Goal: Transaction & Acquisition: Book appointment/travel/reservation

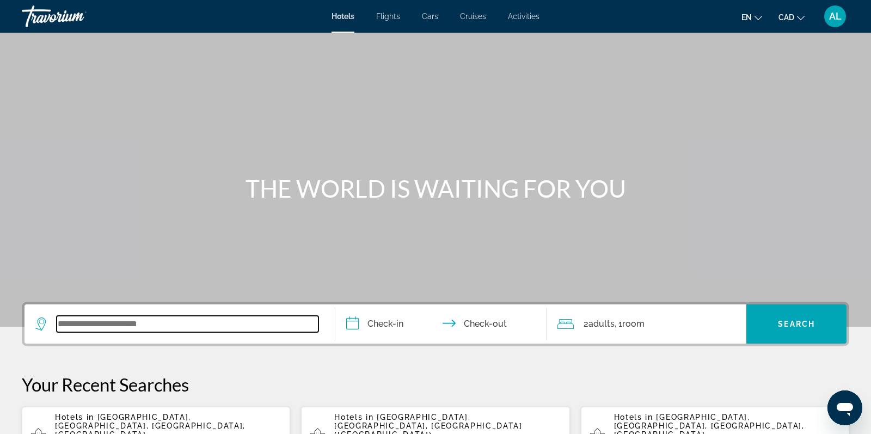
click at [121, 326] on input "Search widget" at bounding box center [188, 324] width 262 height 16
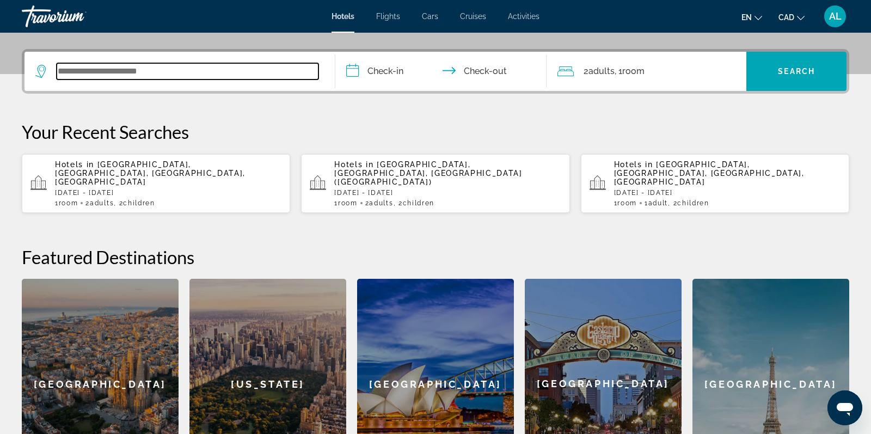
scroll to position [266, 0]
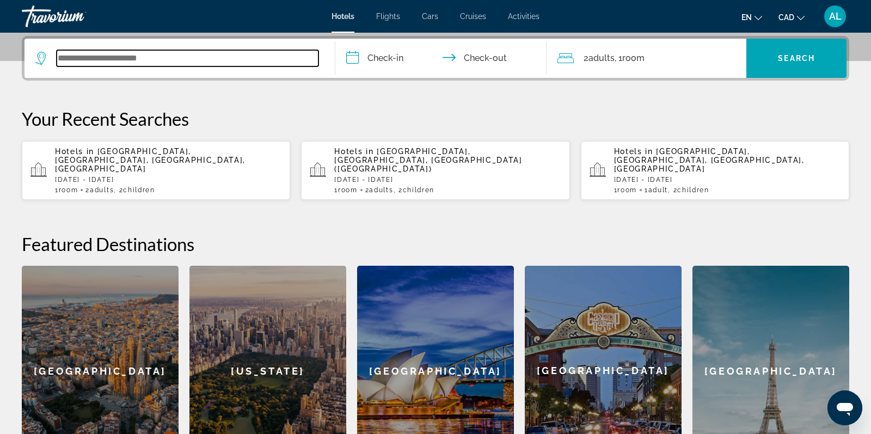
click at [72, 62] on input "Search widget" at bounding box center [188, 58] width 262 height 16
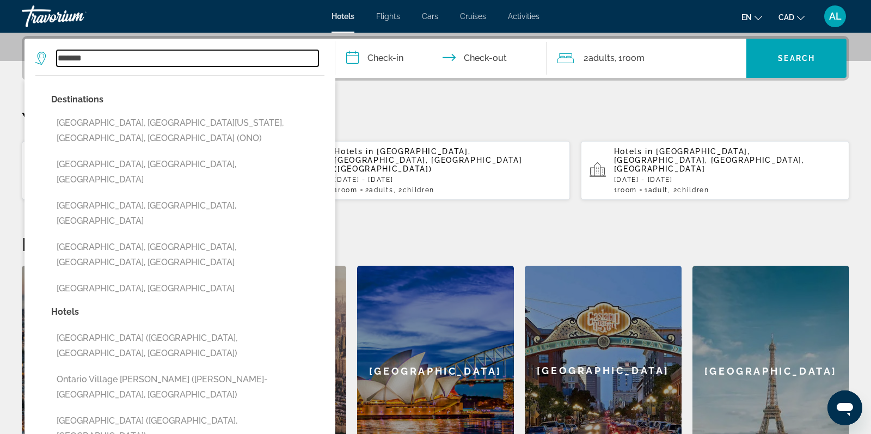
click at [105, 63] on input "*******" at bounding box center [188, 58] width 262 height 16
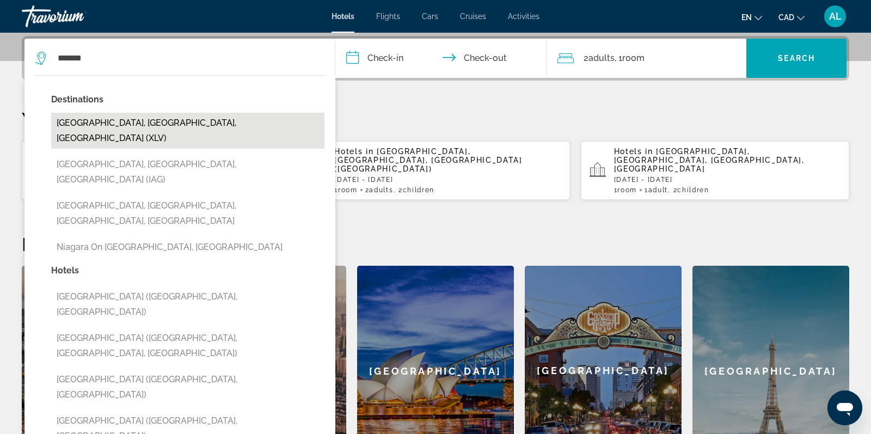
click at [112, 126] on button "[GEOGRAPHIC_DATA], [GEOGRAPHIC_DATA], [GEOGRAPHIC_DATA] (XLV)" at bounding box center [187, 131] width 273 height 36
type input "**********"
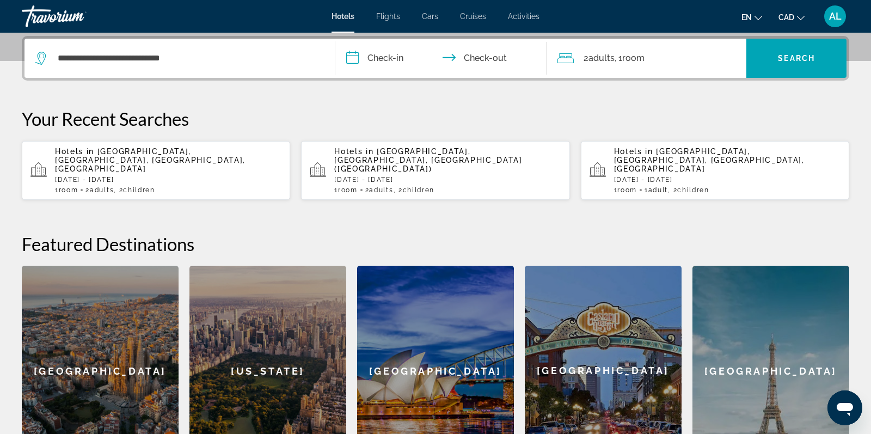
click at [382, 53] on input "**********" at bounding box center [443, 60] width 216 height 42
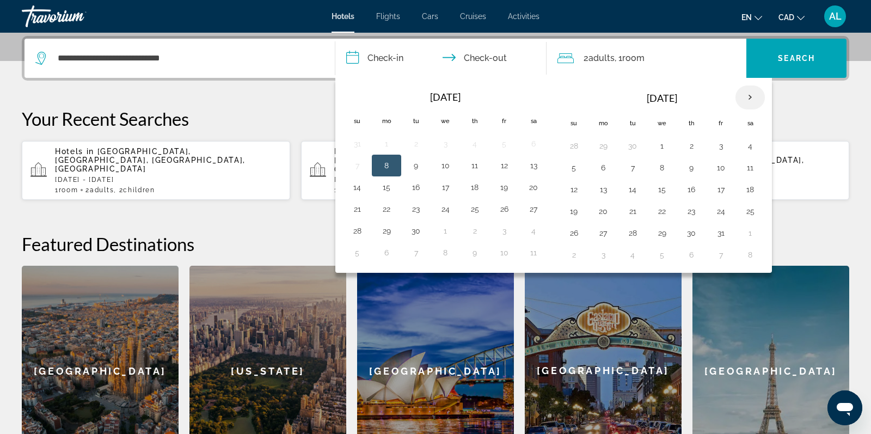
click at [752, 90] on th "Next month" at bounding box center [749, 97] width 29 height 24
click at [724, 212] on button "26" at bounding box center [720, 211] width 17 height 15
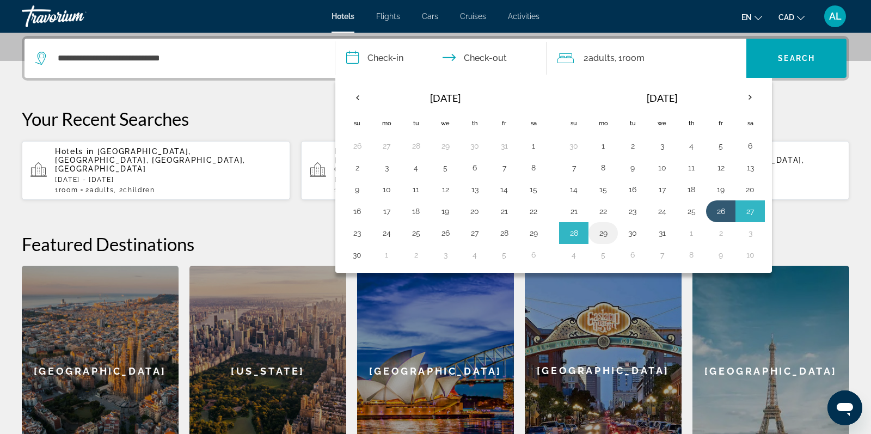
click at [611, 230] on button "29" at bounding box center [602, 232] width 17 height 15
type input "**********"
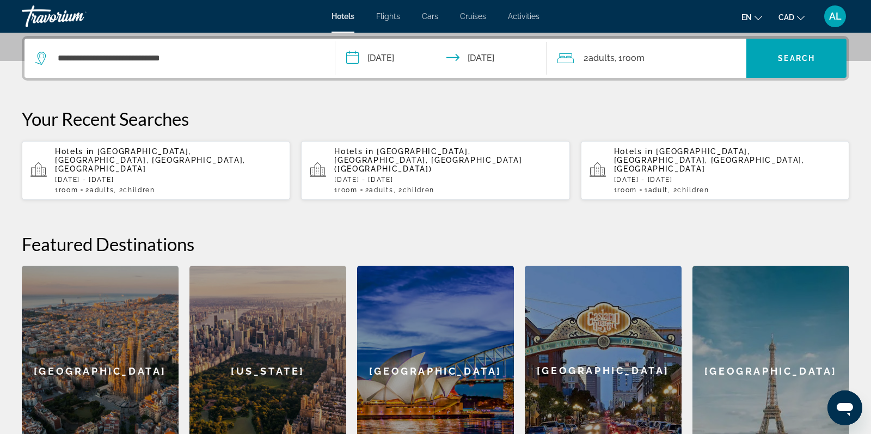
click at [623, 44] on div "2 Adult Adults , 1 Room rooms" at bounding box center [651, 58] width 189 height 39
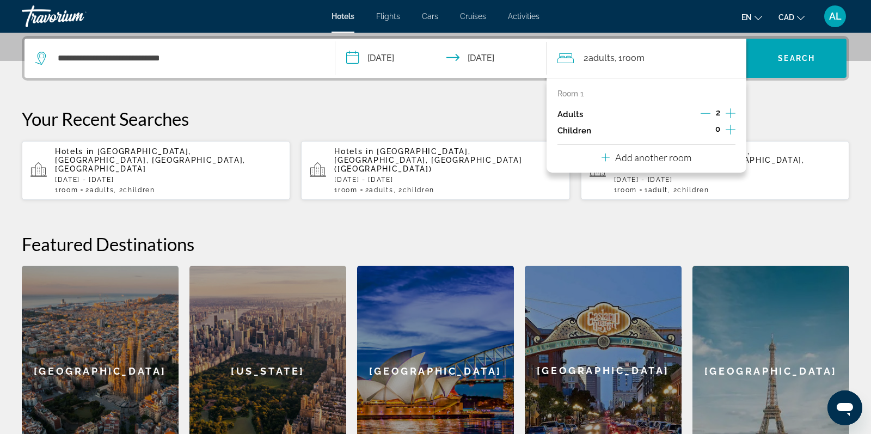
click at [735, 126] on button "Increment children" at bounding box center [731, 130] width 10 height 16
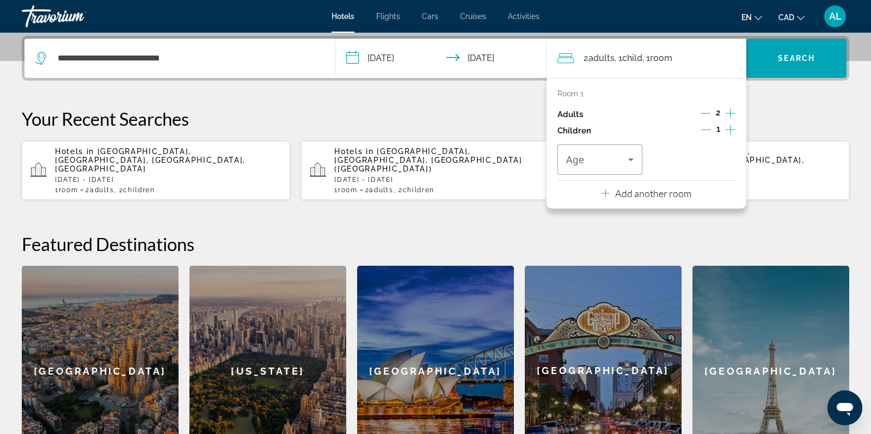
click at [735, 126] on button "Increment children" at bounding box center [731, 130] width 10 height 16
click at [604, 155] on span "Travelers: 2 adults, 2 children" at bounding box center [597, 159] width 62 height 13
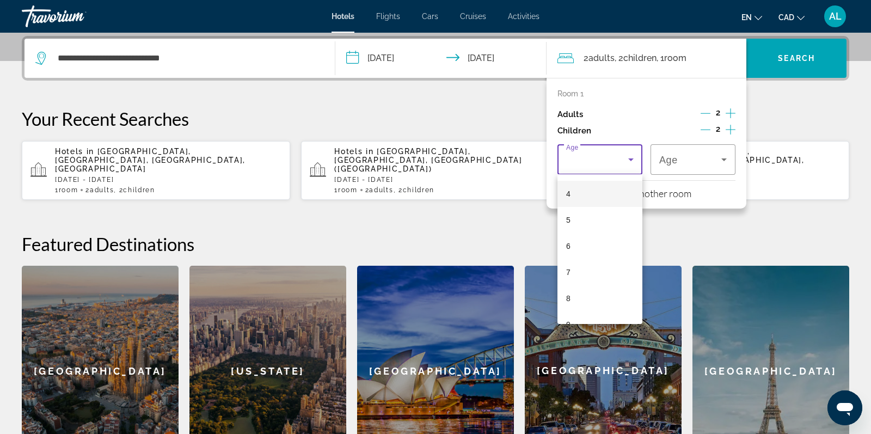
scroll to position [103, 0]
click at [567, 300] on span "8" at bounding box center [568, 297] width 4 height 13
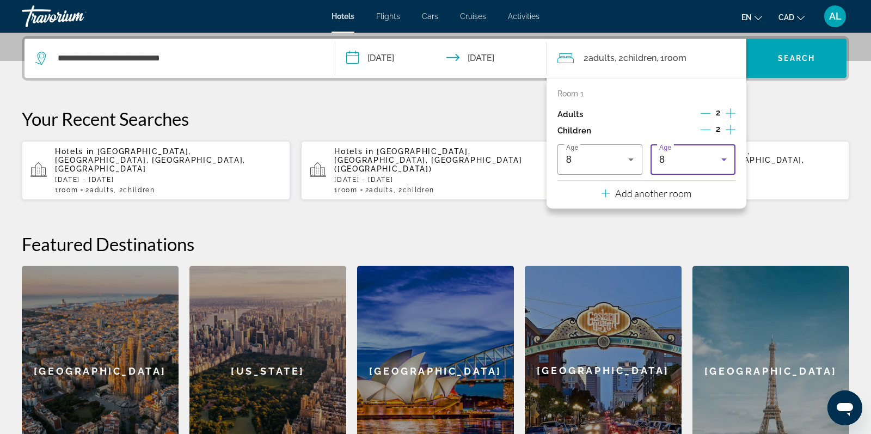
click at [693, 171] on div "8" at bounding box center [693, 159] width 68 height 30
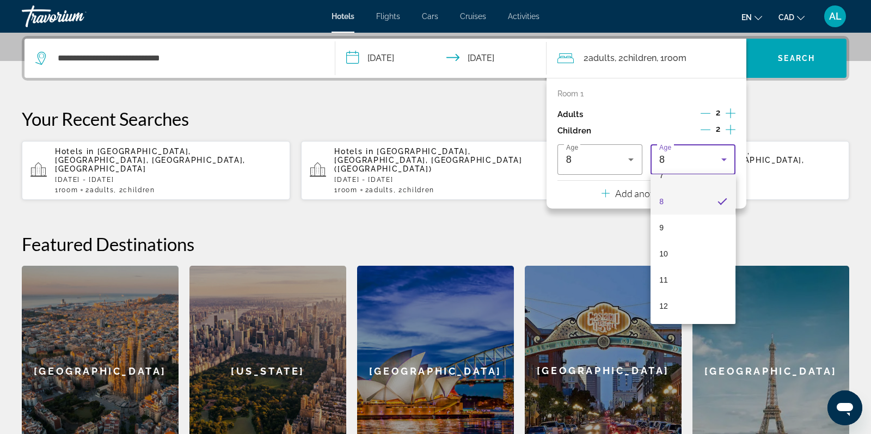
scroll to position [260, 0]
click at [680, 194] on mat-option "10" at bounding box center [693, 193] width 85 height 26
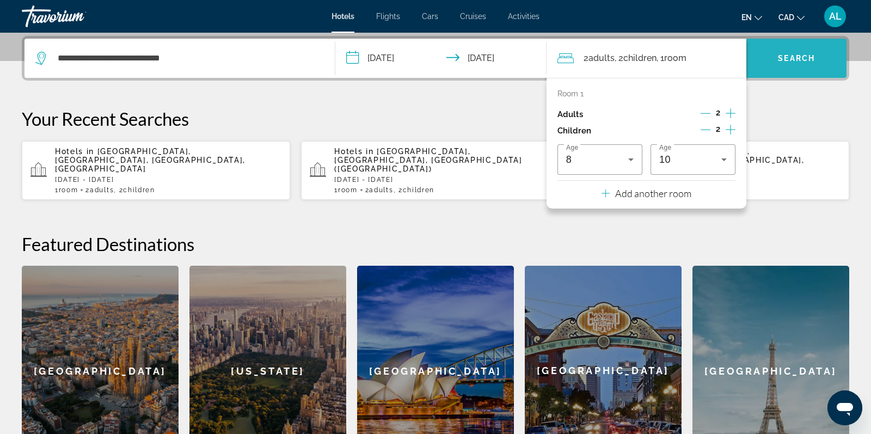
click at [798, 62] on span "Search widget" at bounding box center [796, 58] width 100 height 26
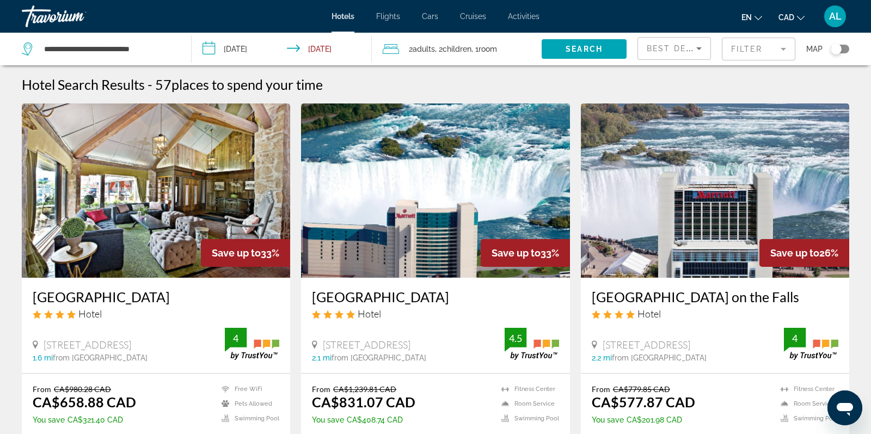
click at [159, 212] on img "Main content" at bounding box center [156, 190] width 268 height 174
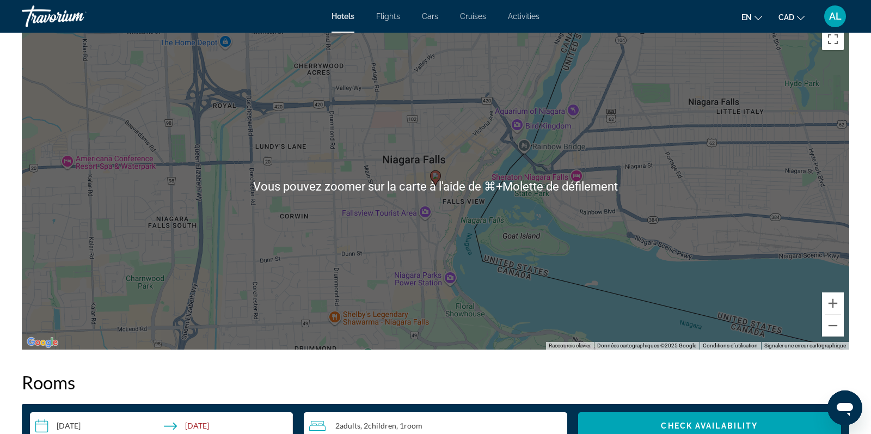
scroll to position [1033, 0]
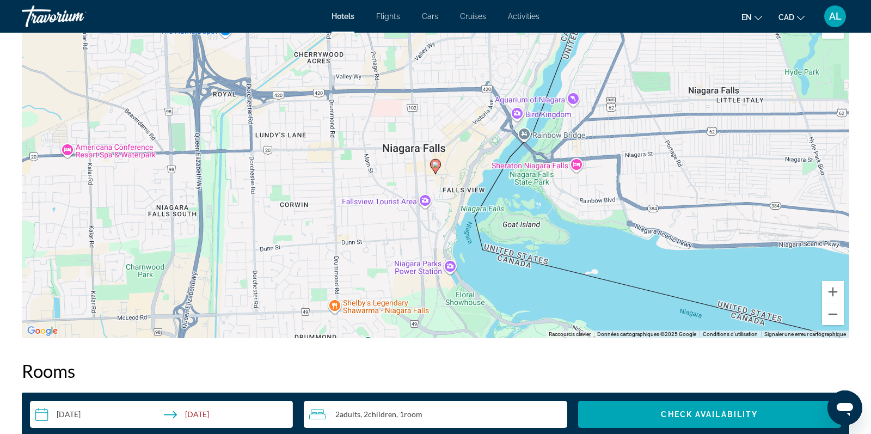
click at [844, 315] on div "Pour activer le glissement avec le clavier, appuyez sur Alt+Entrée. Une fois ce…" at bounding box center [435, 174] width 827 height 327
click at [833, 318] on button "Zoom arrière" at bounding box center [833, 314] width 22 height 22
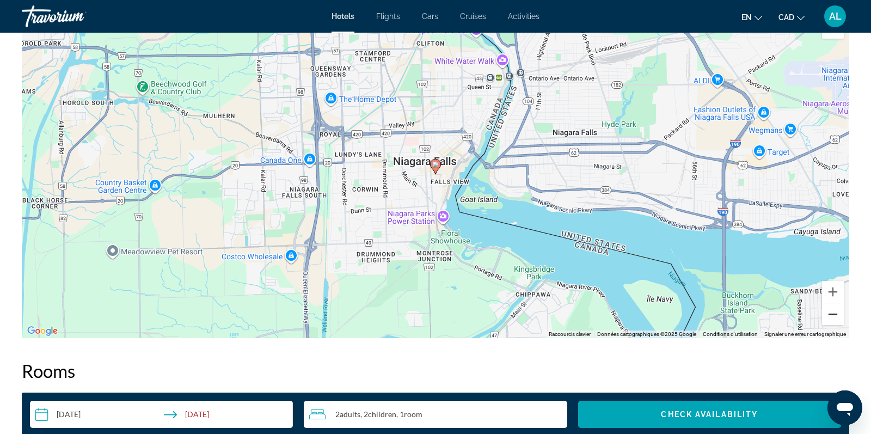
click at [833, 318] on button "Zoom arrière" at bounding box center [833, 314] width 22 height 22
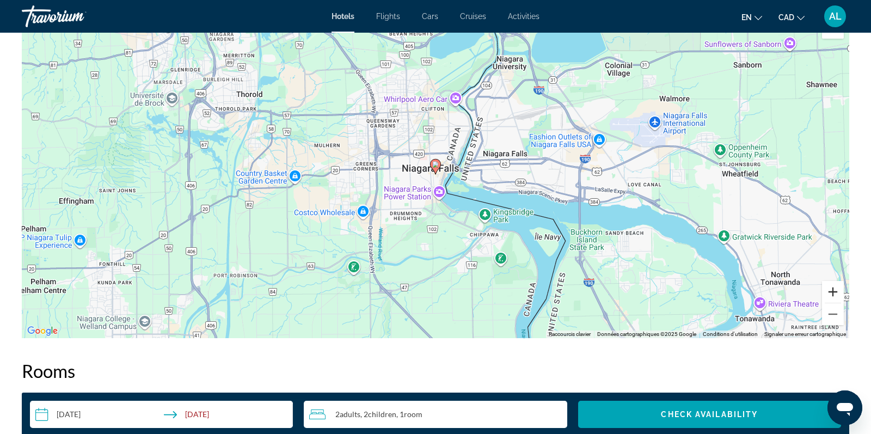
click at [835, 292] on button "Zoom avant" at bounding box center [833, 292] width 22 height 22
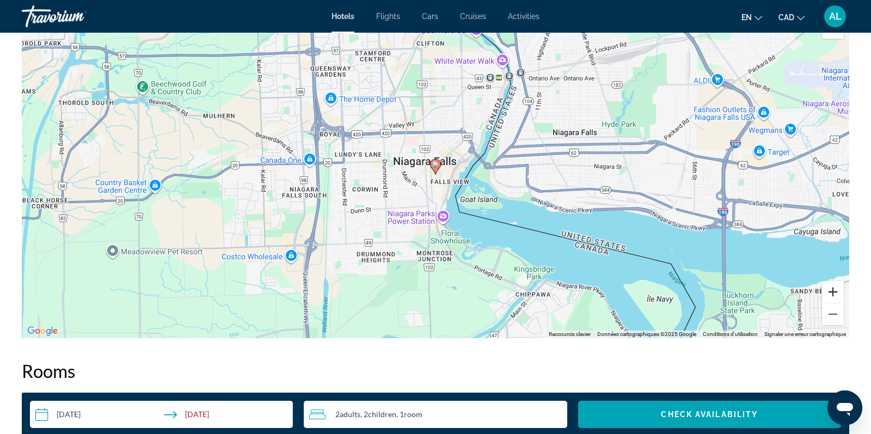
click at [835, 292] on button "Zoom avant" at bounding box center [833, 292] width 22 height 22
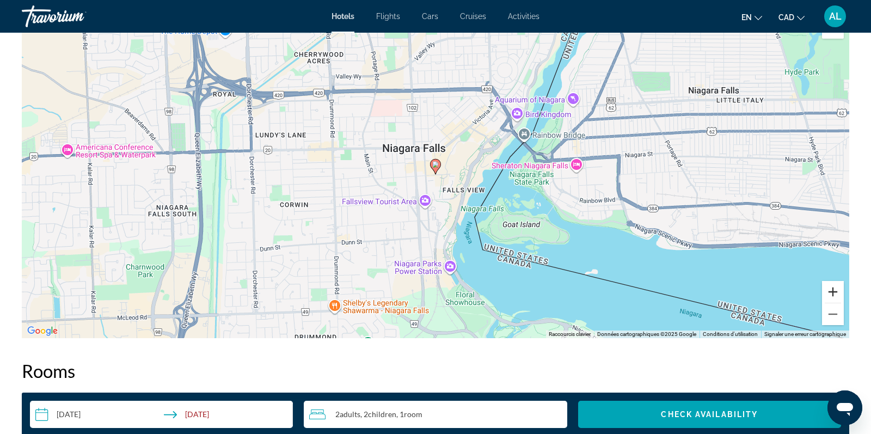
click at [835, 292] on button "Zoom avant" at bounding box center [833, 292] width 22 height 22
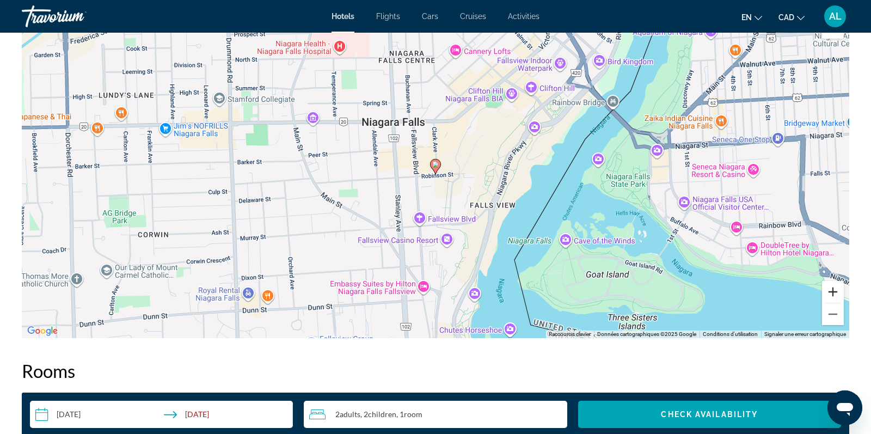
click at [835, 292] on button "Zoom avant" at bounding box center [833, 292] width 22 height 22
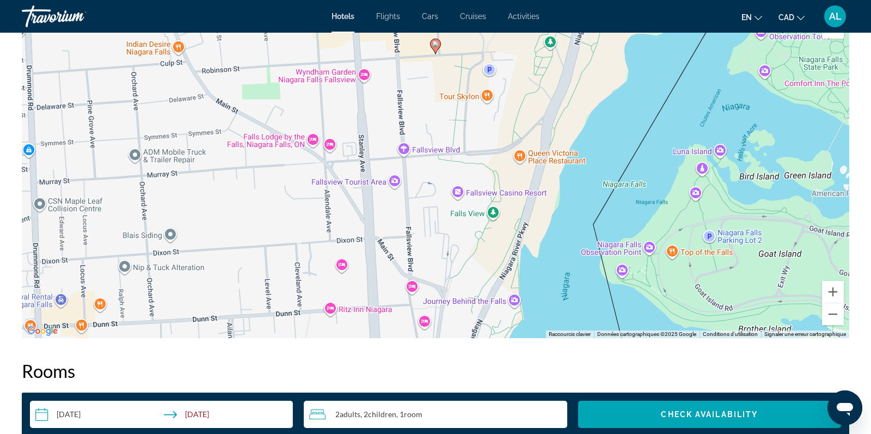
drag, startPoint x: 581, startPoint y: 219, endPoint x: 581, endPoint y: 97, distance: 121.9
click at [581, 97] on div "Pour activer le glissement avec le clavier, appuyez sur Alt+Entrée. Une fois ce…" at bounding box center [435, 174] width 827 height 327
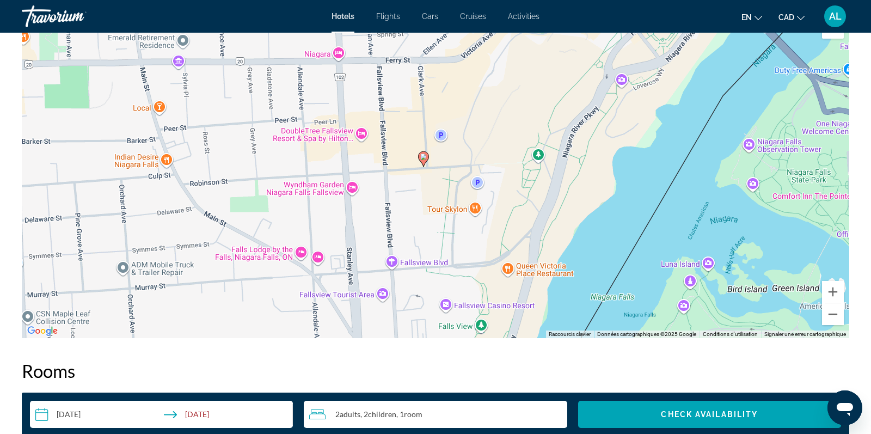
drag, startPoint x: 537, startPoint y: 186, endPoint x: 525, endPoint y: 243, distance: 57.9
click at [525, 243] on div "Pour activer le glissement avec le clavier, appuyez sur Alt+Entrée. Une fois ce…" at bounding box center [435, 174] width 827 height 327
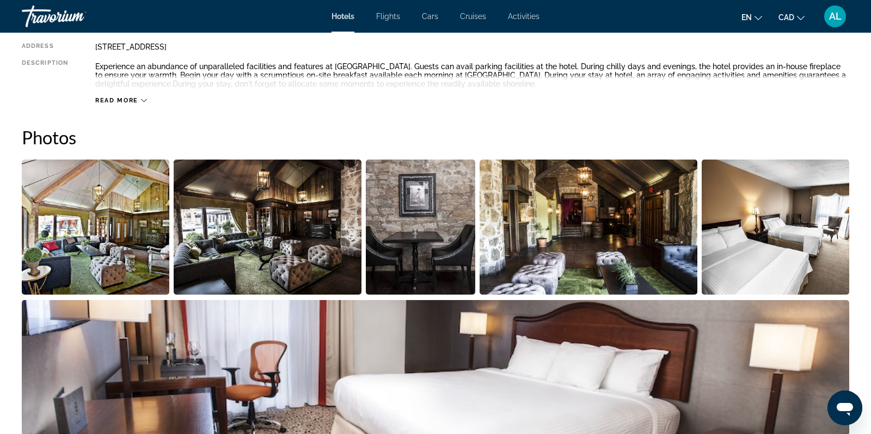
scroll to position [0, 0]
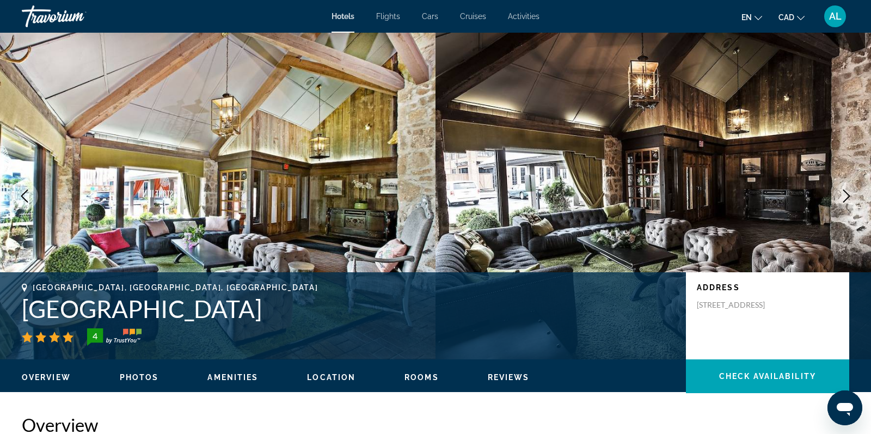
drag, startPoint x: 335, startPoint y: 313, endPoint x: 22, endPoint y: 298, distance: 313.9
click at [22, 298] on h1 "[GEOGRAPHIC_DATA]" at bounding box center [348, 309] width 653 height 28
copy h1 "[GEOGRAPHIC_DATA]"
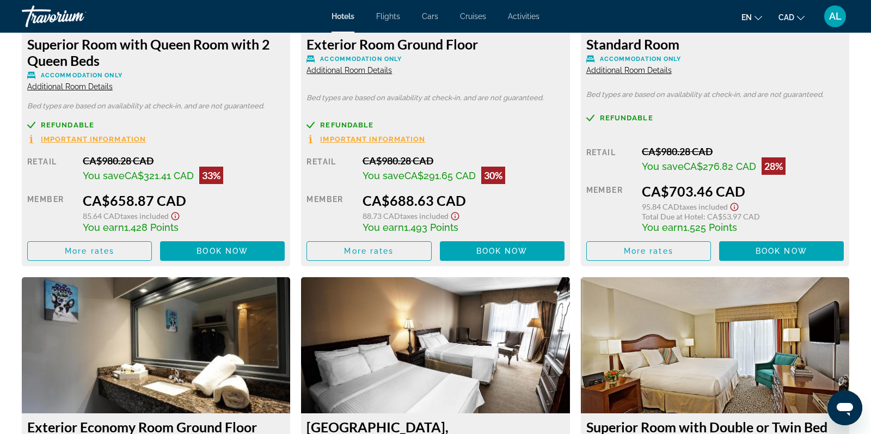
scroll to position [1553, 0]
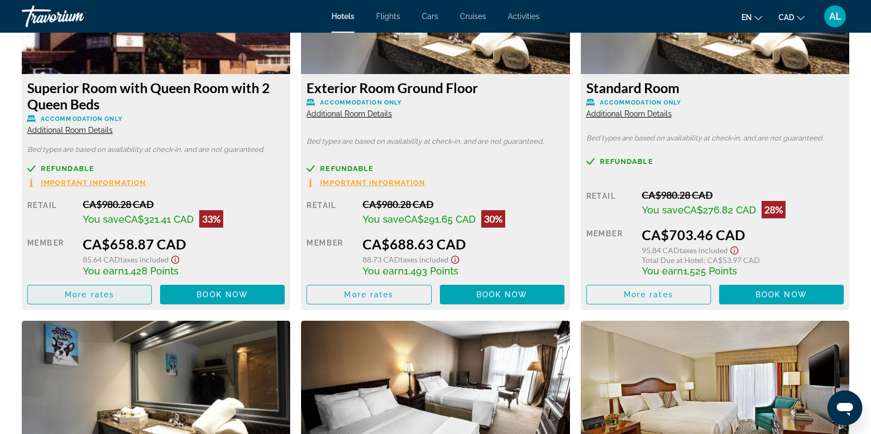
click at [84, 298] on span "More rates" at bounding box center [90, 294] width 50 height 9
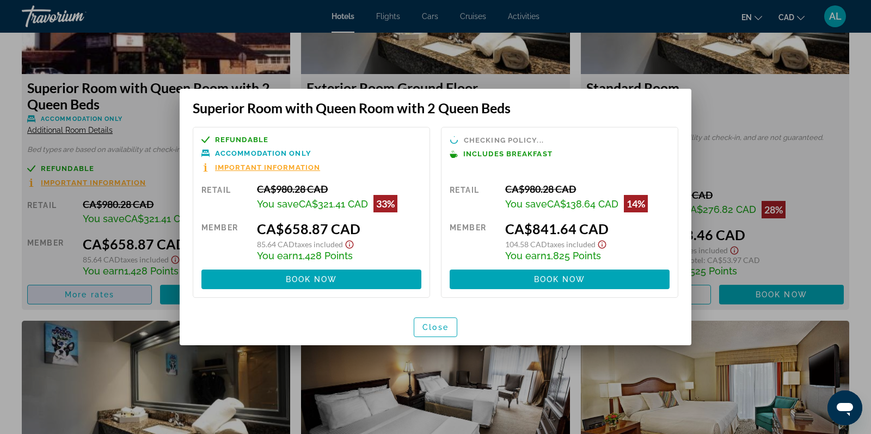
scroll to position [0, 0]
click at [430, 324] on span "Close" at bounding box center [435, 327] width 26 height 9
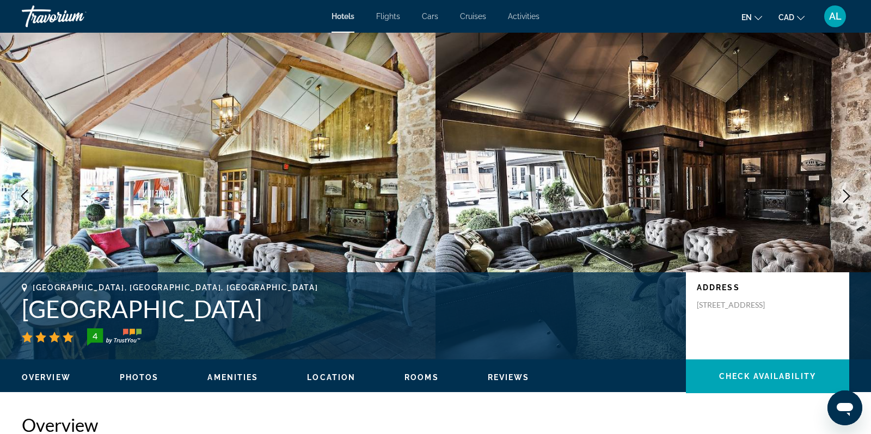
click at [420, 415] on h2 "Overview" at bounding box center [435, 425] width 827 height 22
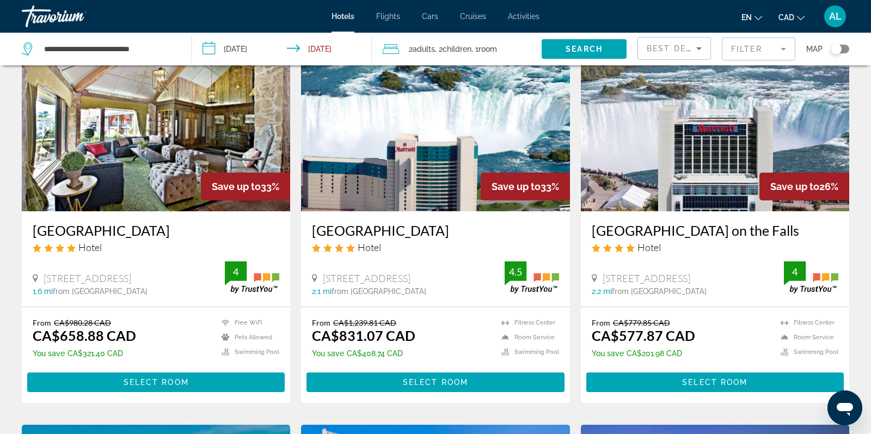
scroll to position [69, 0]
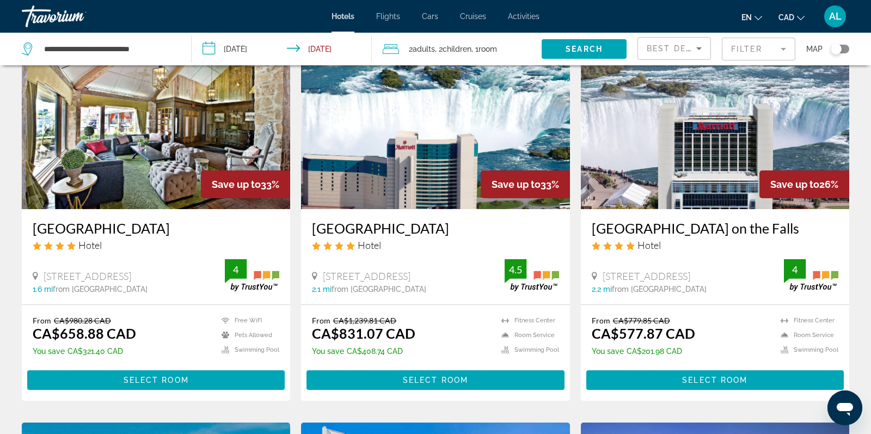
click at [428, 154] on img "Main content" at bounding box center [435, 122] width 268 height 174
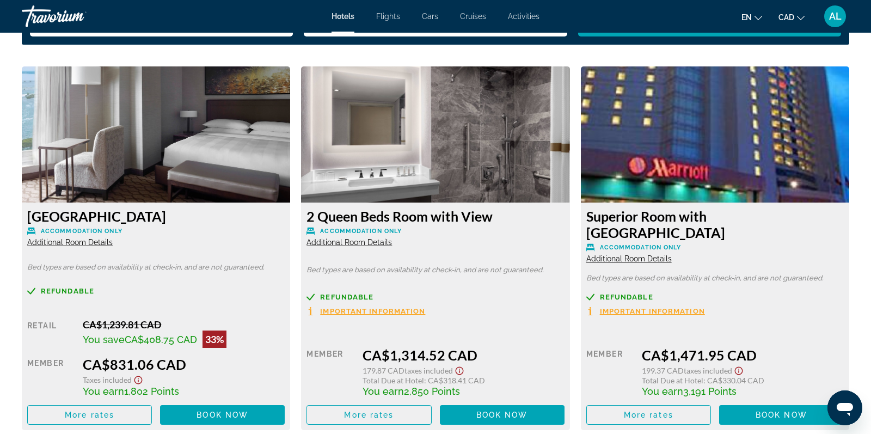
scroll to position [1450, 0]
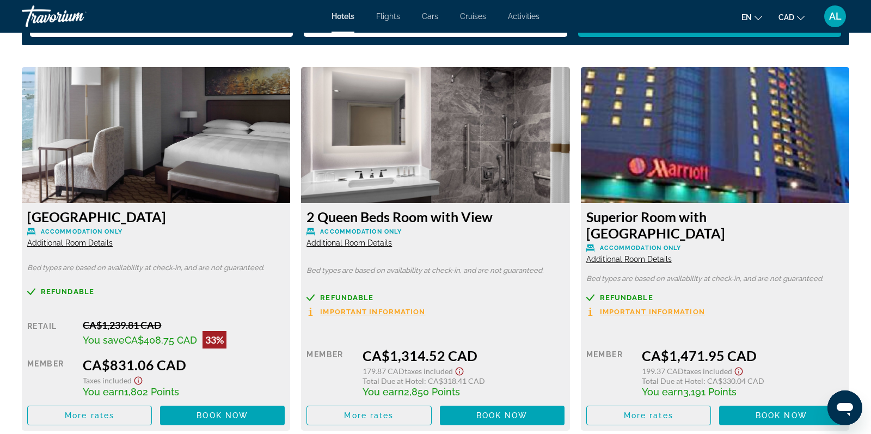
click at [97, 244] on span "Additional Room Details" at bounding box center [69, 242] width 85 height 9
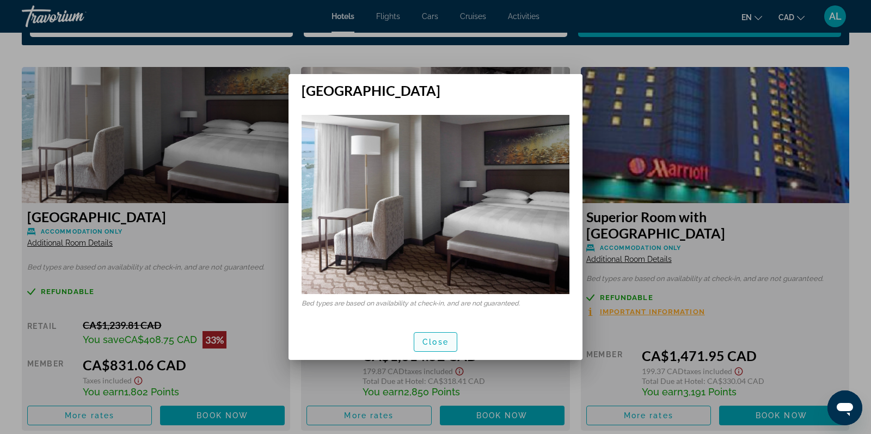
click at [439, 341] on span "Close" at bounding box center [435, 342] width 26 height 9
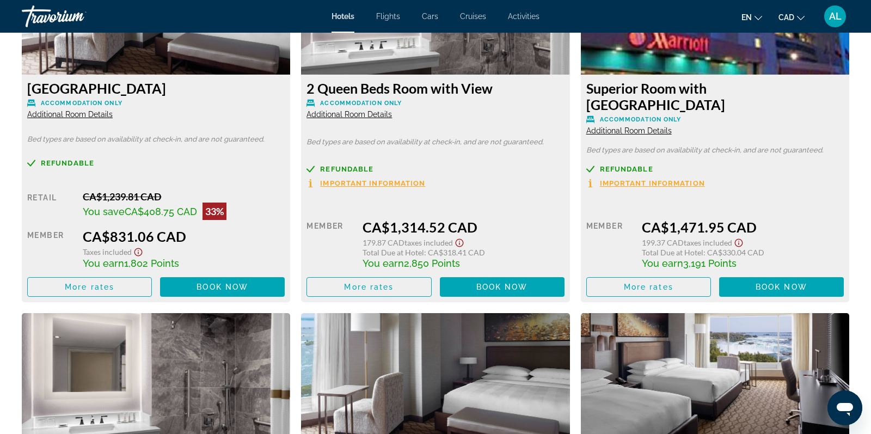
scroll to position [1599, 0]
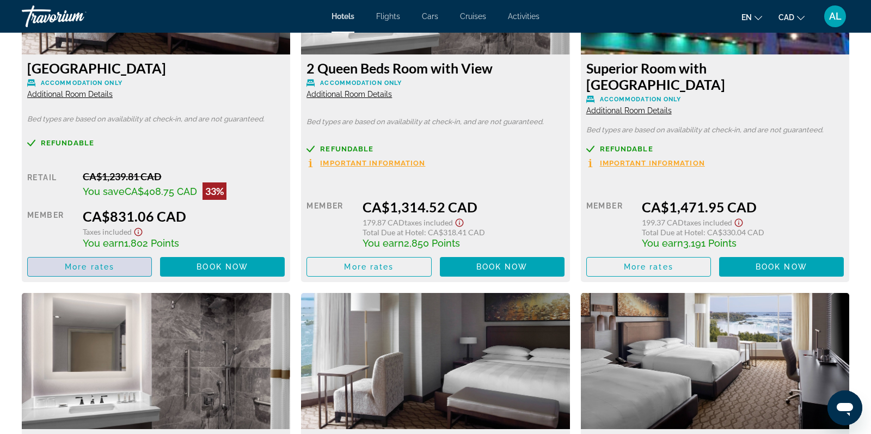
click at [115, 272] on span "Main content" at bounding box center [90, 267] width 124 height 26
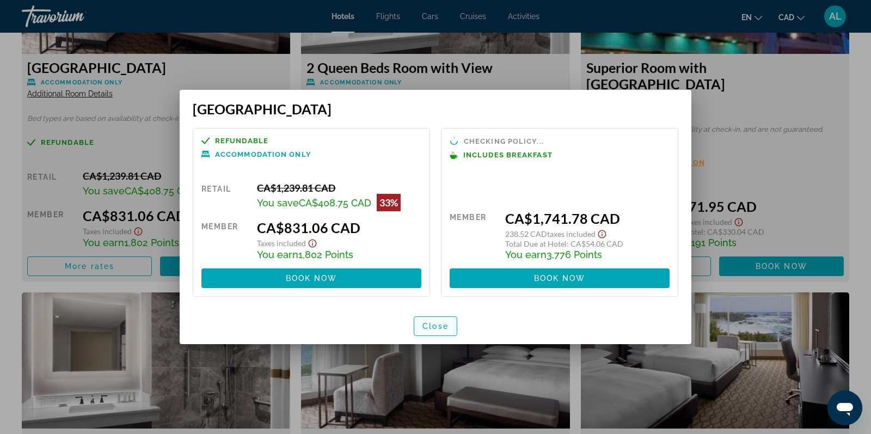
click at [431, 328] on span "Close" at bounding box center [435, 326] width 26 height 9
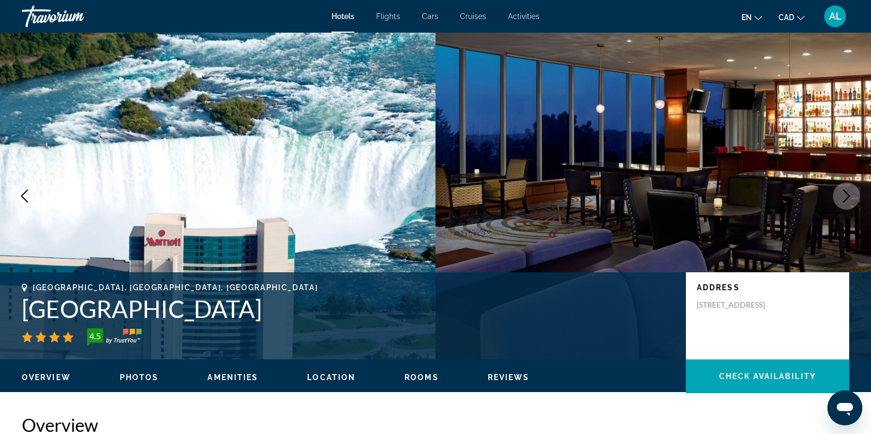
drag, startPoint x: 490, startPoint y: 313, endPoint x: 19, endPoint y: 311, distance: 471.4
click at [19, 312] on div "[GEOGRAPHIC_DATA], [GEOGRAPHIC_DATA], [GEOGRAPHIC_DATA] Marriott [GEOGRAPHIC_DA…" at bounding box center [435, 315] width 871 height 65
copy h1 "[GEOGRAPHIC_DATA]"
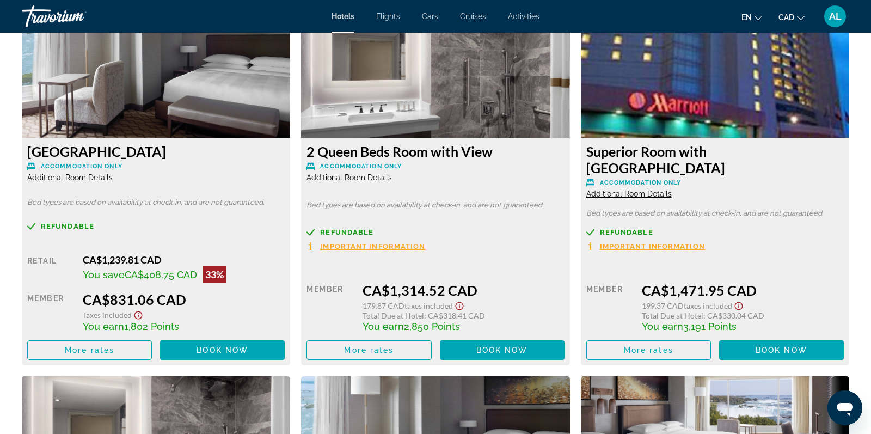
scroll to position [1514, 0]
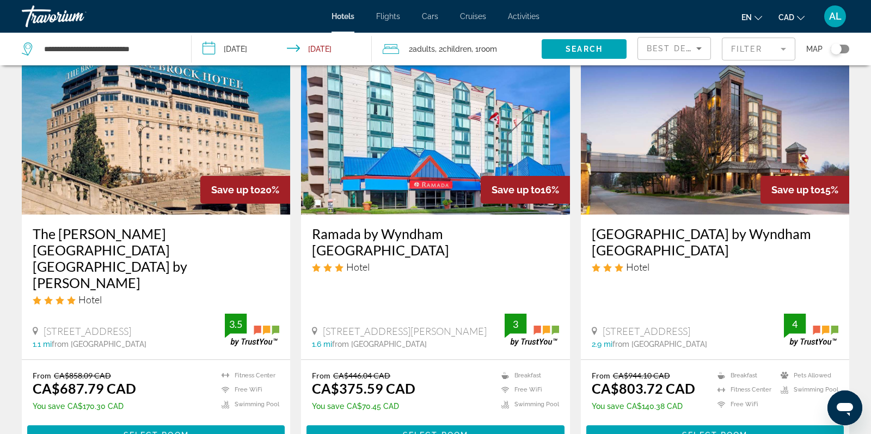
scroll to position [452, 0]
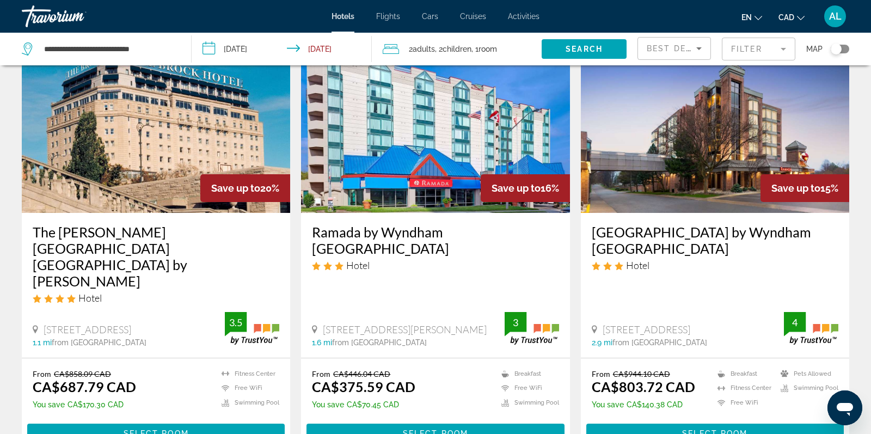
click at [184, 174] on img "Main content" at bounding box center [156, 126] width 268 height 174
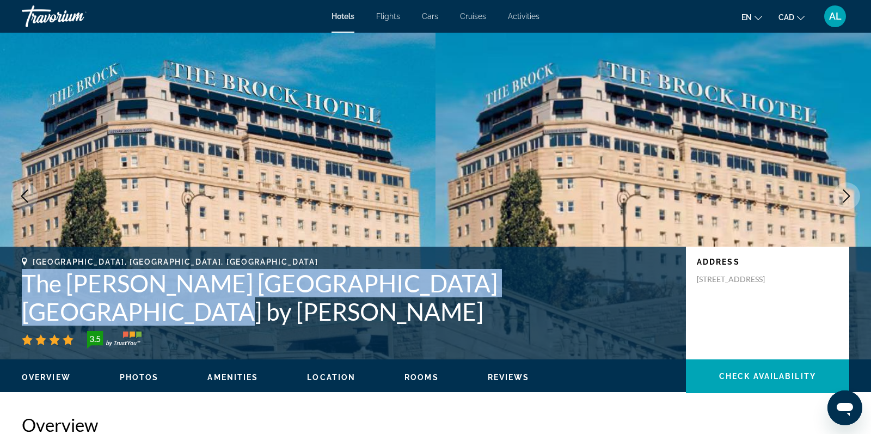
drag, startPoint x: 571, startPoint y: 313, endPoint x: 22, endPoint y: 308, distance: 548.2
click at [22, 308] on h1 "The [PERSON_NAME] [GEOGRAPHIC_DATA] [GEOGRAPHIC_DATA] by [PERSON_NAME]" at bounding box center [348, 297] width 653 height 57
copy h1 "The [PERSON_NAME] [GEOGRAPHIC_DATA] [GEOGRAPHIC_DATA] by [PERSON_NAME]"
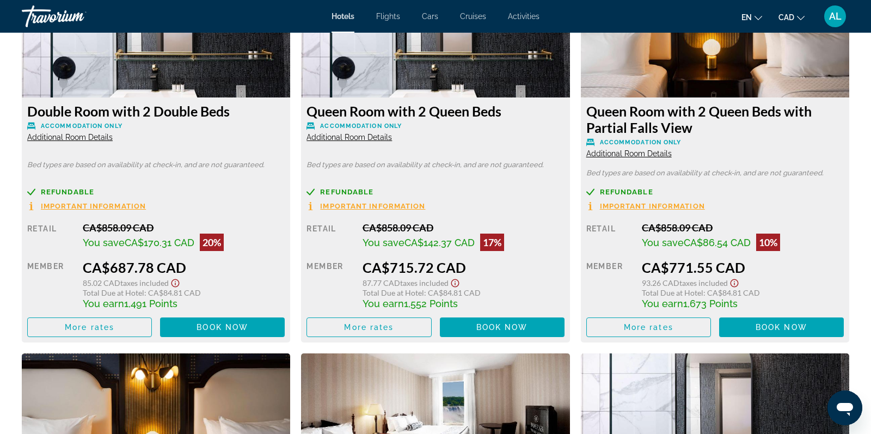
scroll to position [1567, 0]
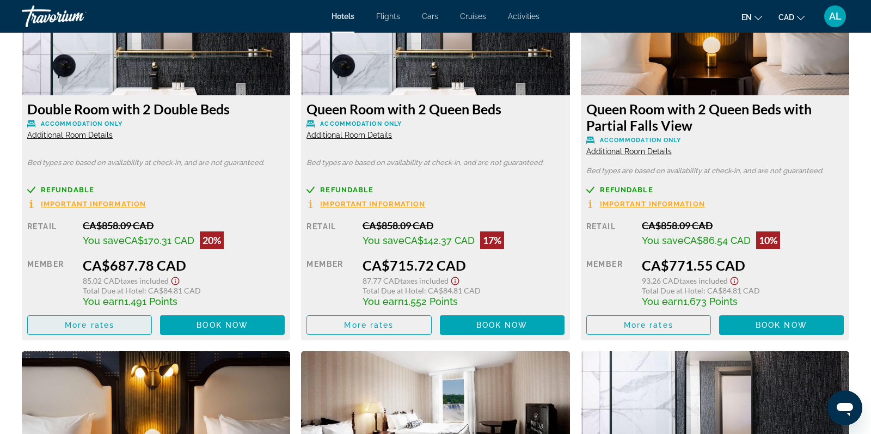
click at [82, 325] on span "More rates" at bounding box center [90, 325] width 50 height 9
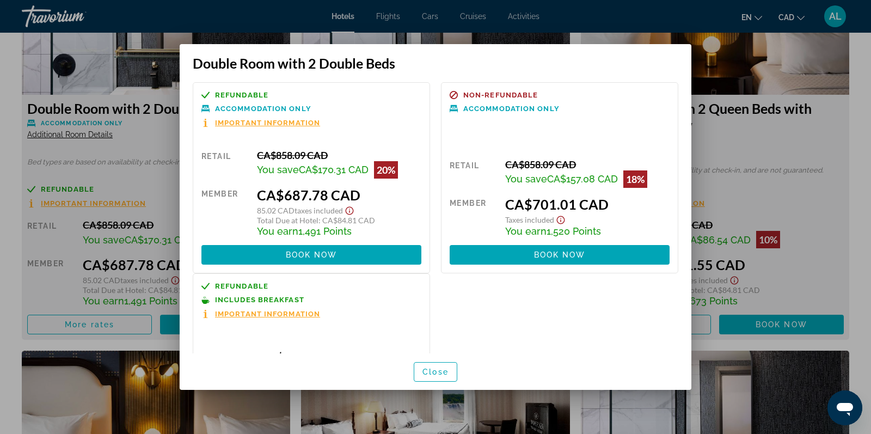
scroll to position [95, 0]
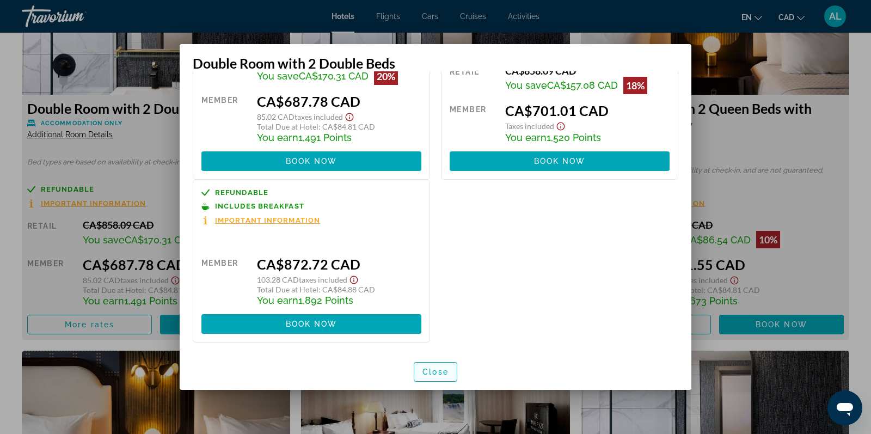
click at [440, 367] on span "Close" at bounding box center [435, 371] width 26 height 9
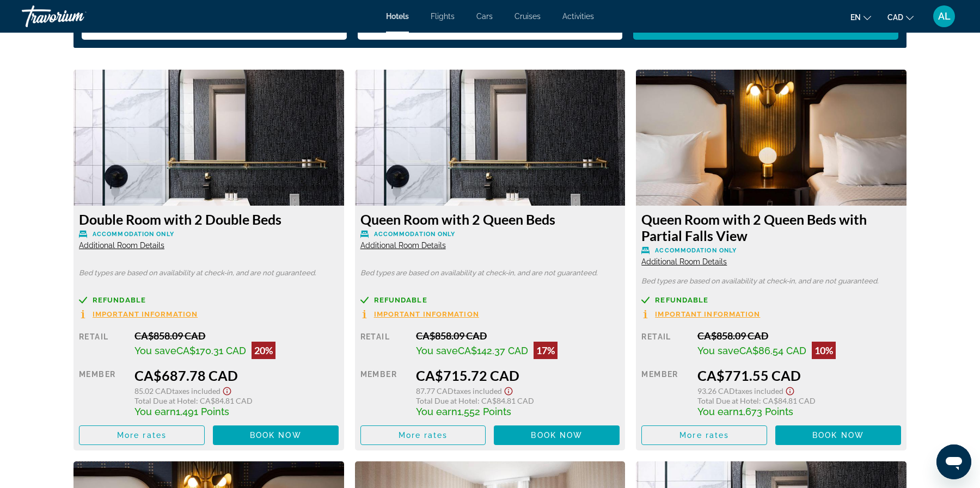
scroll to position [1454, 0]
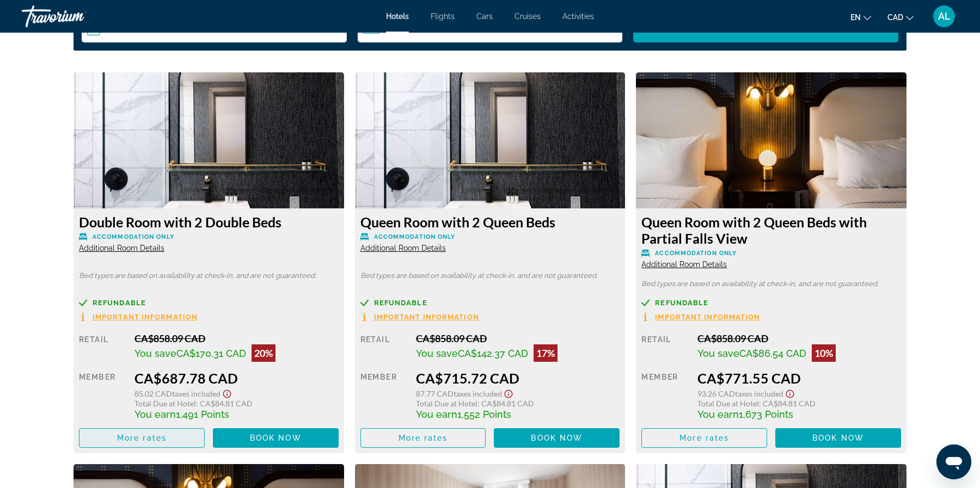
click at [136, 433] on span "More rates" at bounding box center [142, 438] width 50 height 9
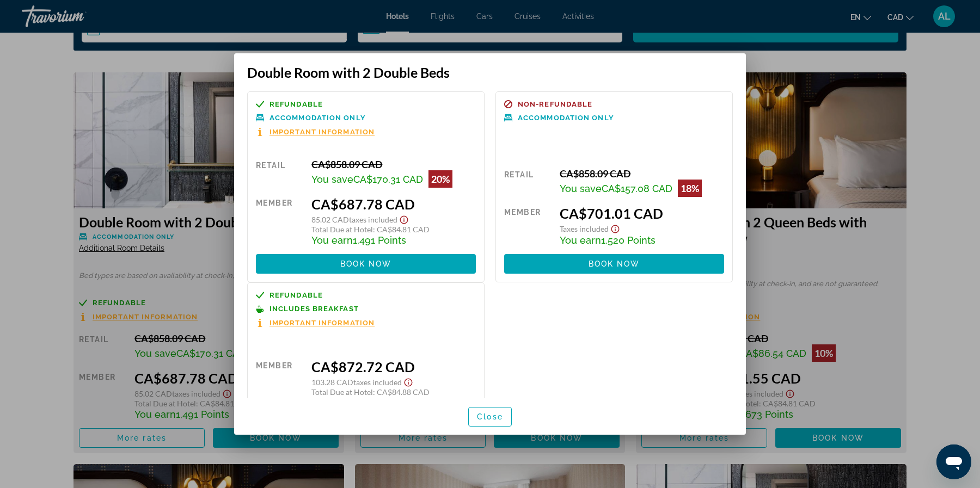
scroll to position [59, 0]
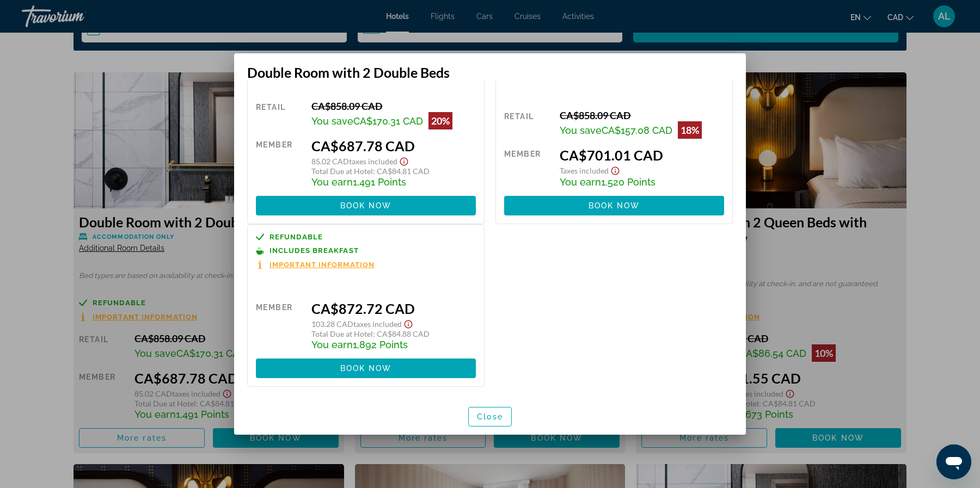
click at [36, 344] on div at bounding box center [490, 244] width 980 height 488
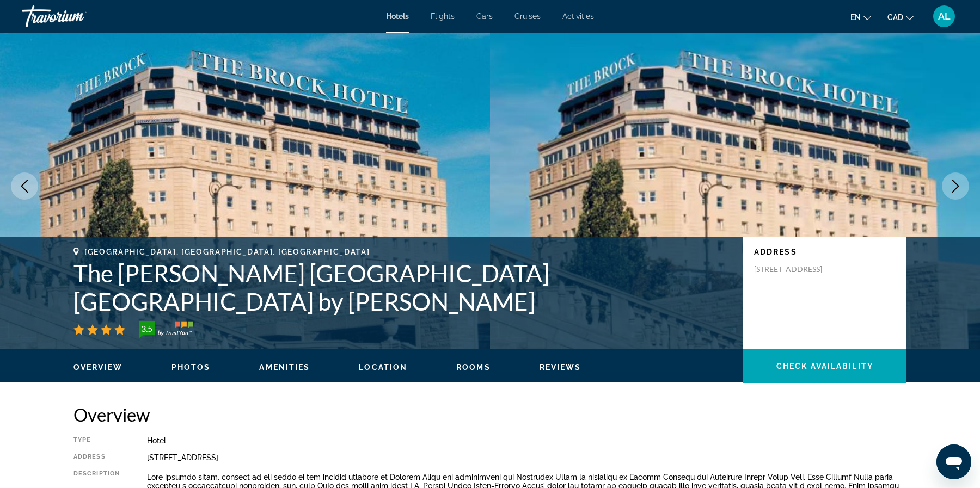
scroll to position [0, 0]
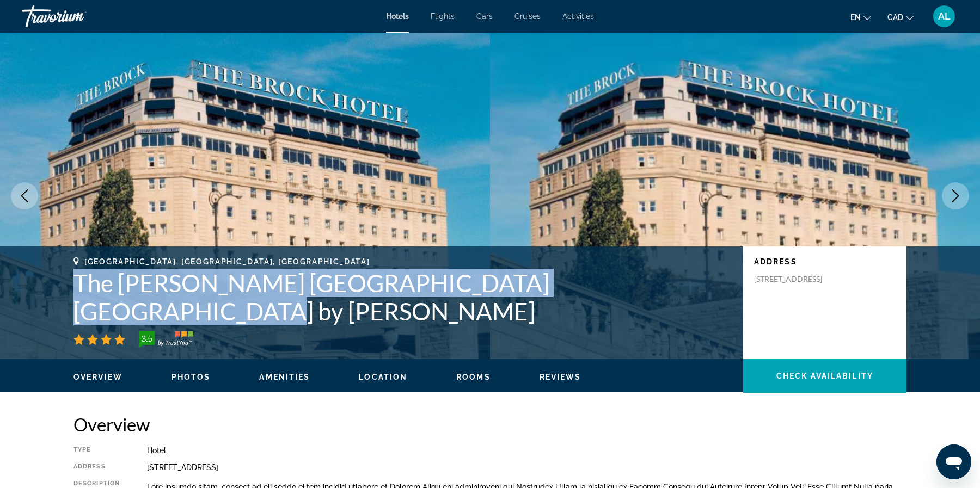
drag, startPoint x: 625, startPoint y: 312, endPoint x: 63, endPoint y: 306, distance: 562.4
click at [63, 306] on div "[GEOGRAPHIC_DATA], [GEOGRAPHIC_DATA], [GEOGRAPHIC_DATA] The [PERSON_NAME] [GEOG…" at bounding box center [490, 302] width 876 height 91
copy h1 "The [PERSON_NAME] [GEOGRAPHIC_DATA] [GEOGRAPHIC_DATA] by [PERSON_NAME]"
click at [315, 174] on img "Main content" at bounding box center [245, 196] width 490 height 327
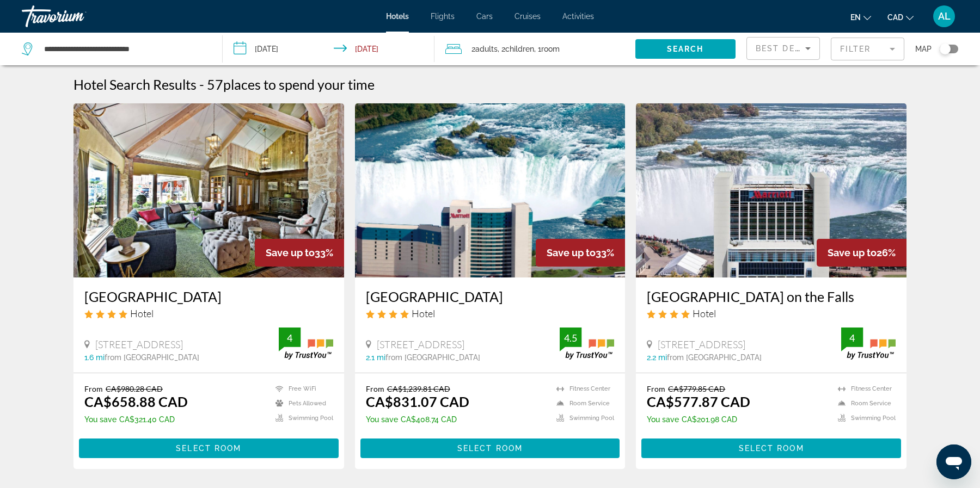
click at [803, 226] on img "Main content" at bounding box center [771, 190] width 271 height 174
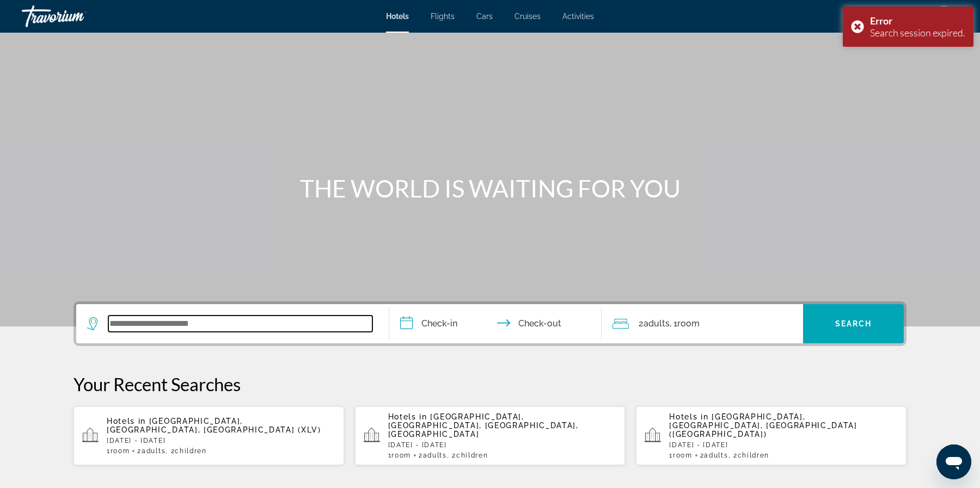
click at [158, 326] on input "Search widget" at bounding box center [240, 324] width 264 height 16
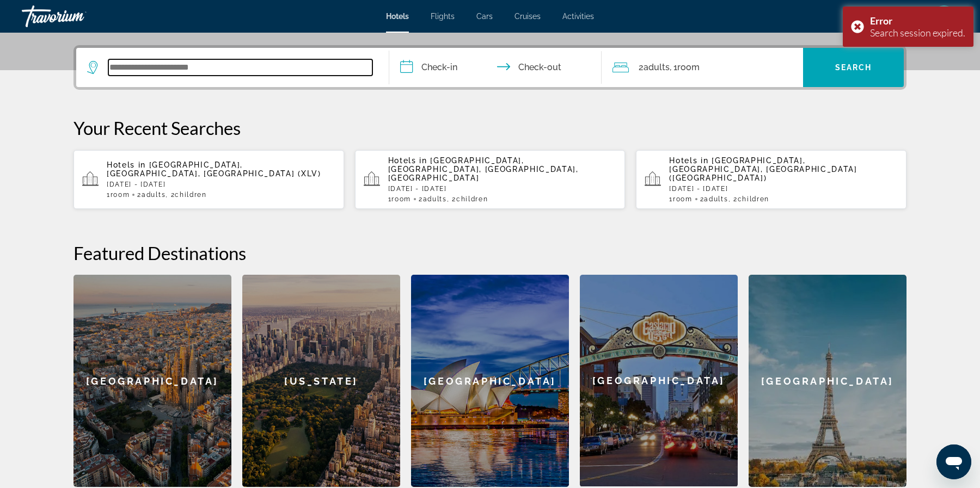
scroll to position [266, 0]
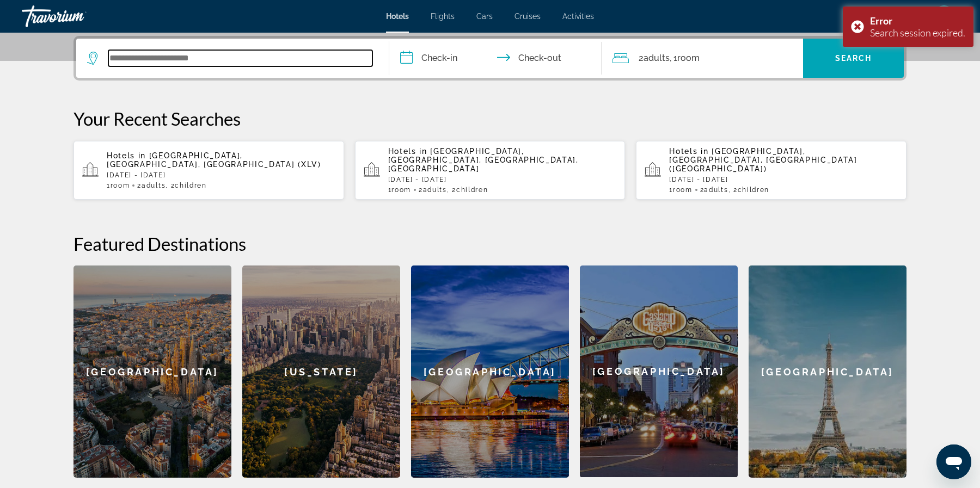
click at [146, 59] on input "Search widget" at bounding box center [240, 58] width 264 height 16
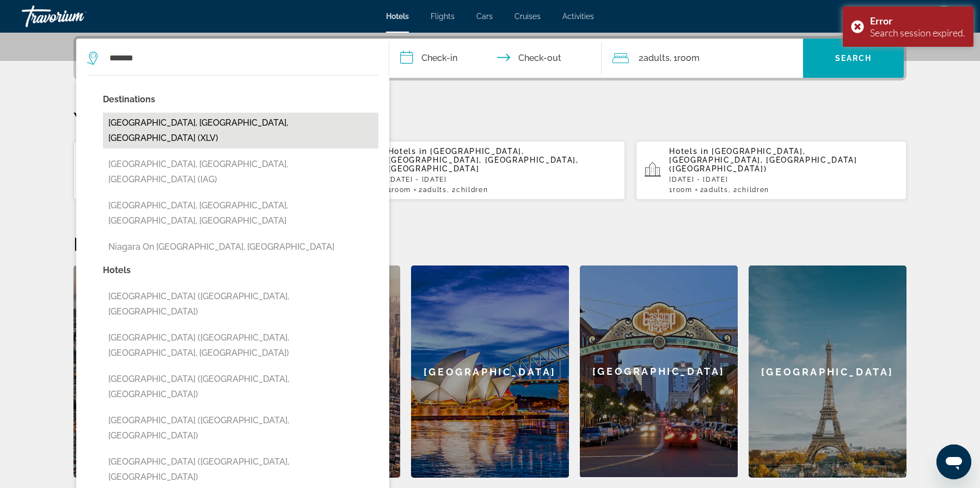
click at [155, 119] on button "[GEOGRAPHIC_DATA], [GEOGRAPHIC_DATA], [GEOGRAPHIC_DATA] (XLV)" at bounding box center [240, 131] width 275 height 36
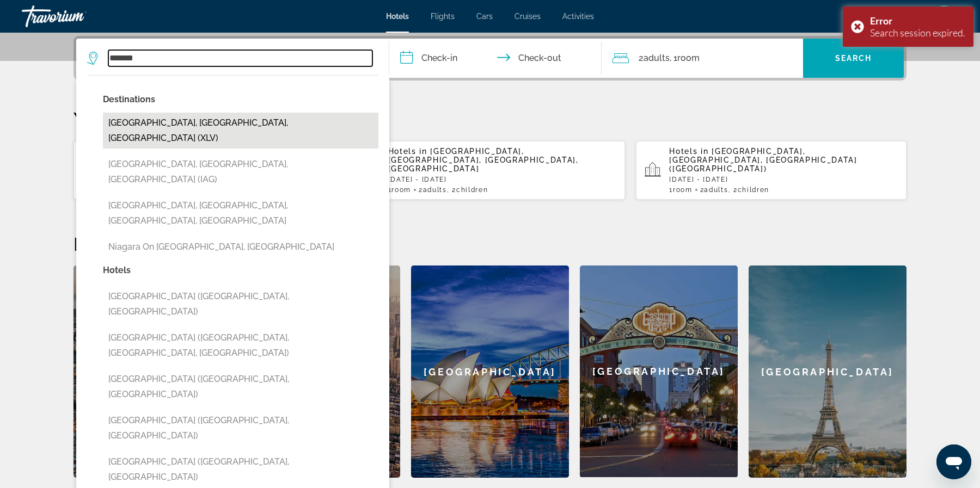
type input "**********"
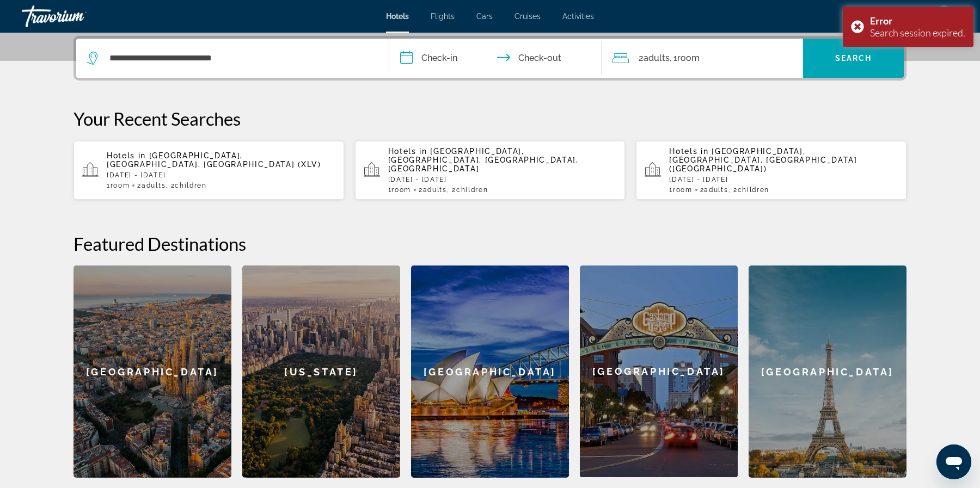
click at [436, 63] on input "**********" at bounding box center [497, 60] width 217 height 42
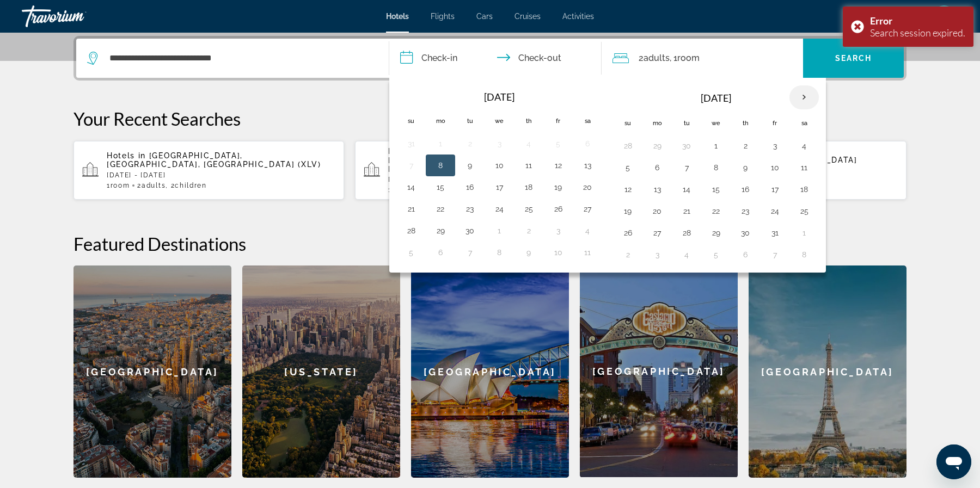
click at [811, 85] on th "Next month" at bounding box center [803, 97] width 29 height 24
click at [808, 94] on th "Next month" at bounding box center [803, 97] width 29 height 24
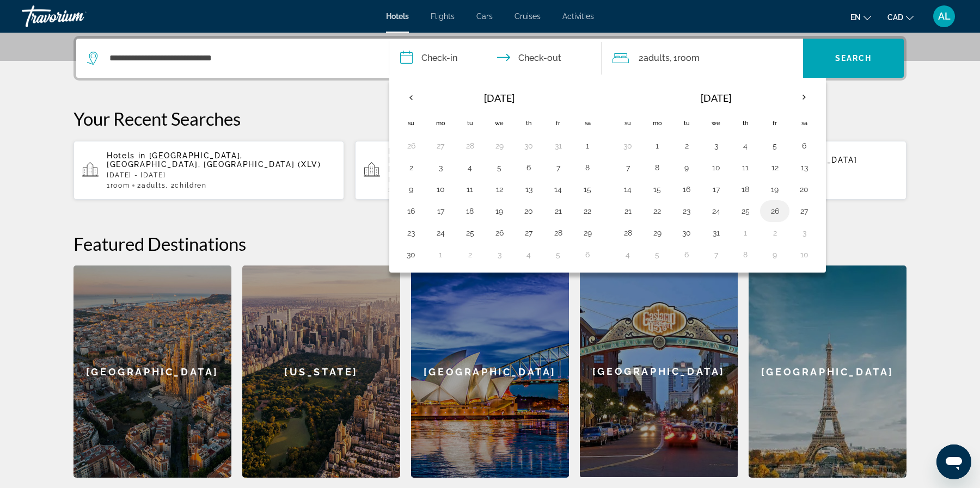
click at [782, 207] on button "26" at bounding box center [774, 211] width 17 height 15
click at [664, 232] on button "29" at bounding box center [656, 232] width 17 height 15
type input "**********"
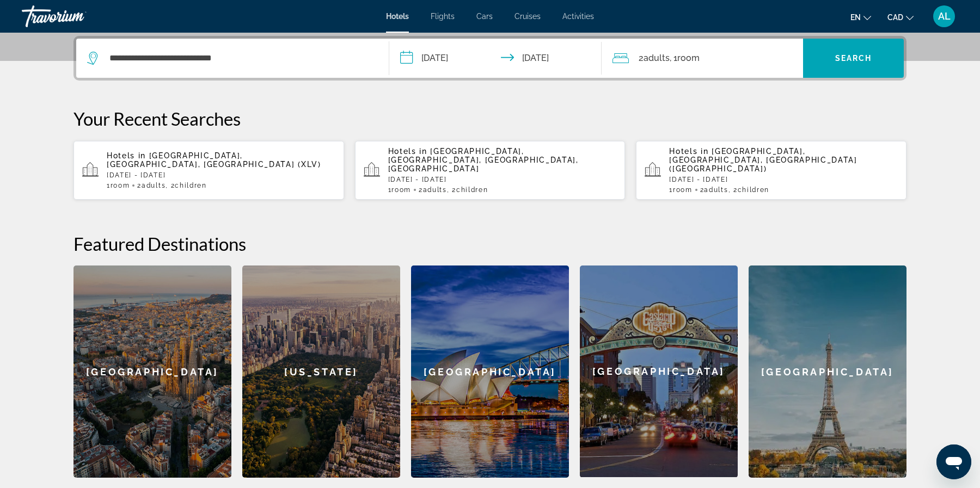
click at [727, 55] on div "2 Adult Adults , 1 Room rooms" at bounding box center [707, 58] width 191 height 15
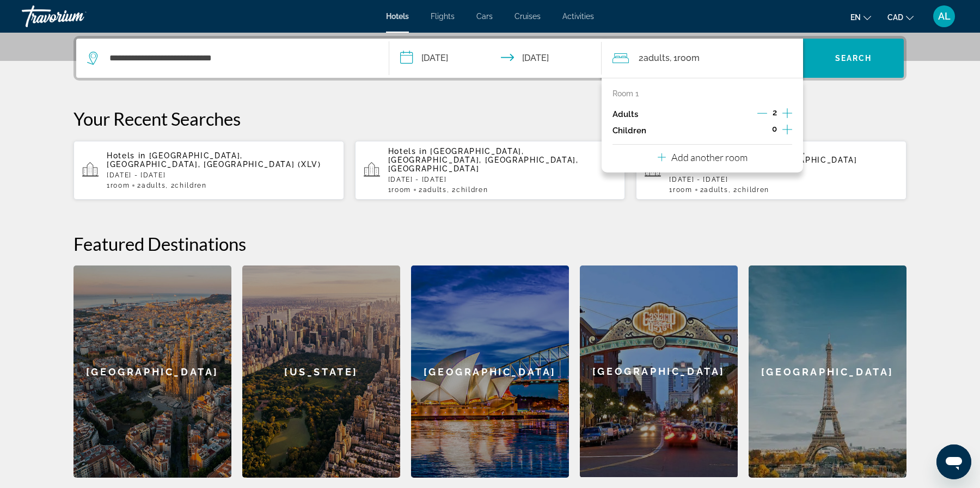
click at [789, 131] on icon "Increment children" at bounding box center [787, 129] width 10 height 13
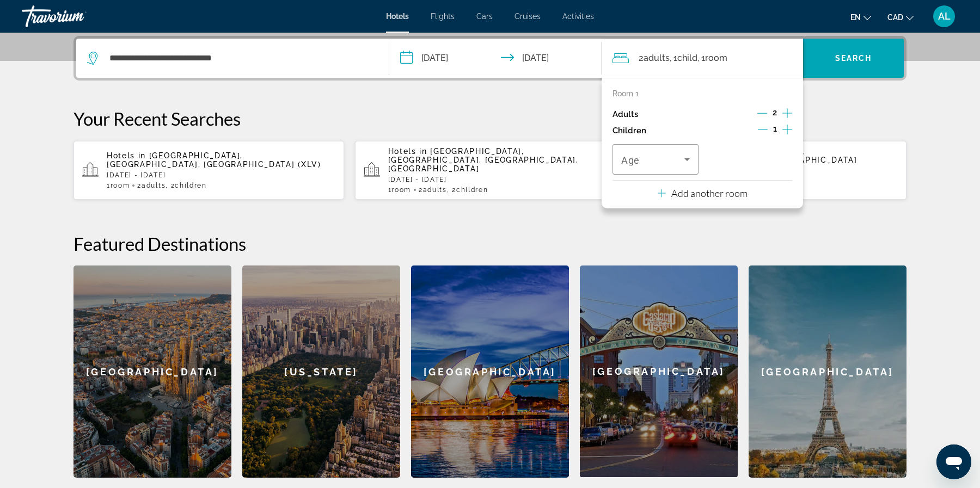
click at [789, 131] on icon "Increment children" at bounding box center [787, 129] width 10 height 13
click at [671, 160] on span "Travelers: 2 adults, 2 children" at bounding box center [652, 159] width 63 height 13
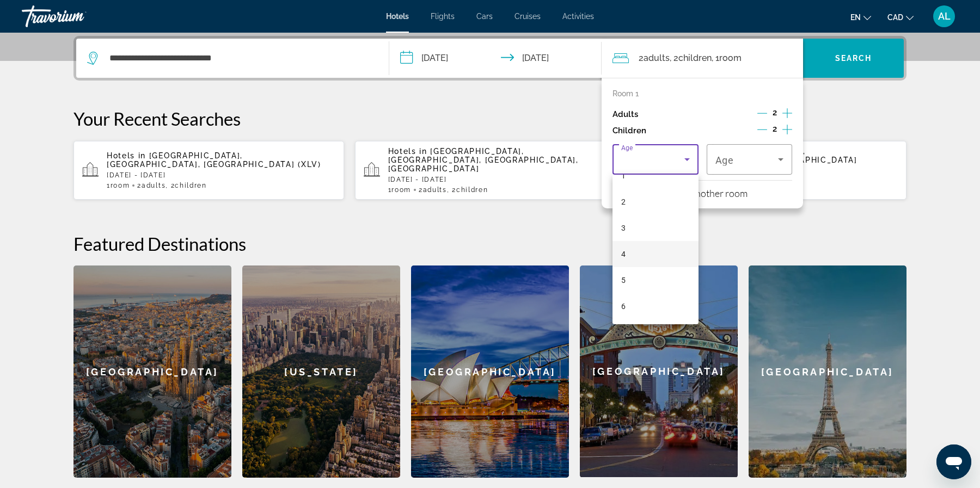
scroll to position [60, 0]
click at [627, 313] on mat-option "7" at bounding box center [655, 315] width 86 height 26
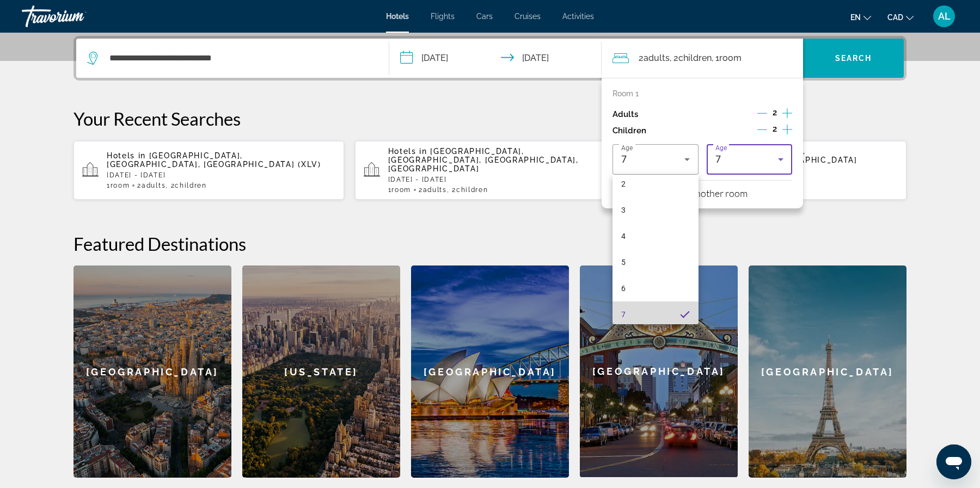
scroll to position [0, 0]
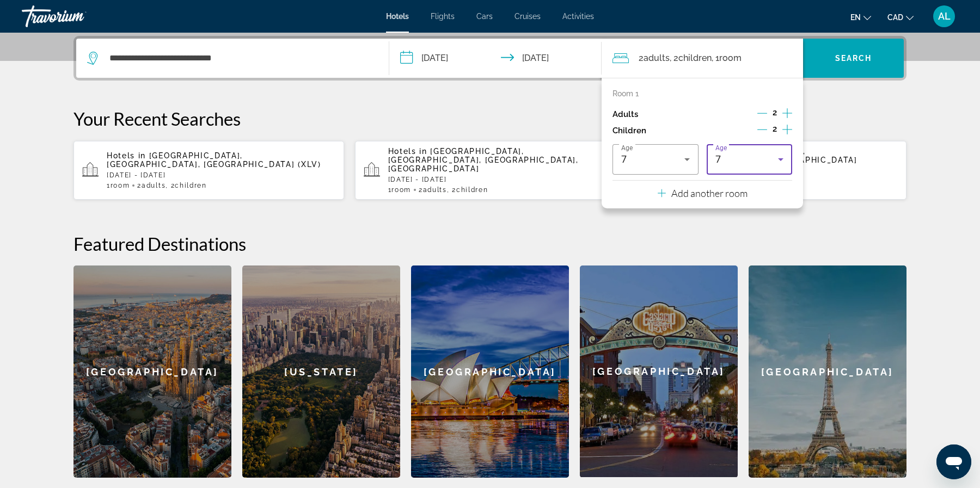
click at [747, 160] on div "7" at bounding box center [746, 159] width 63 height 13
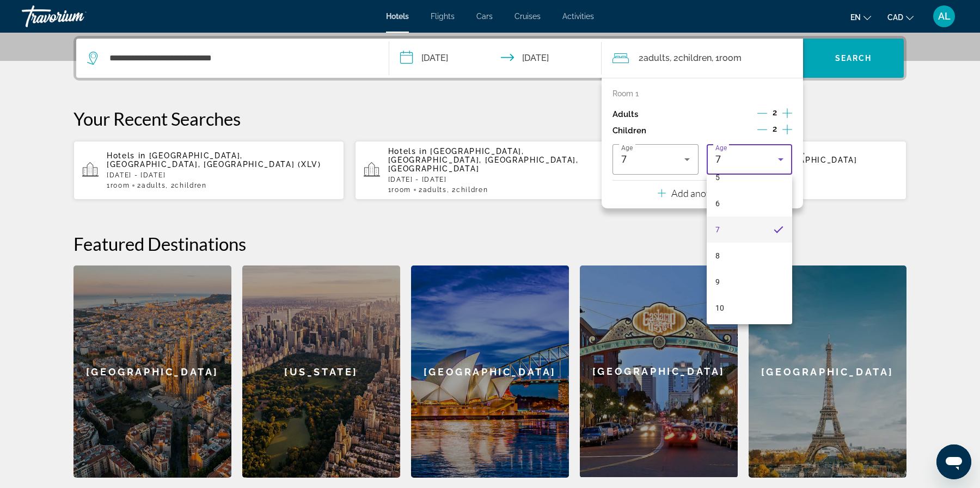
scroll to position [150, 0]
click at [735, 306] on mat-option "10" at bounding box center [750, 303] width 86 height 26
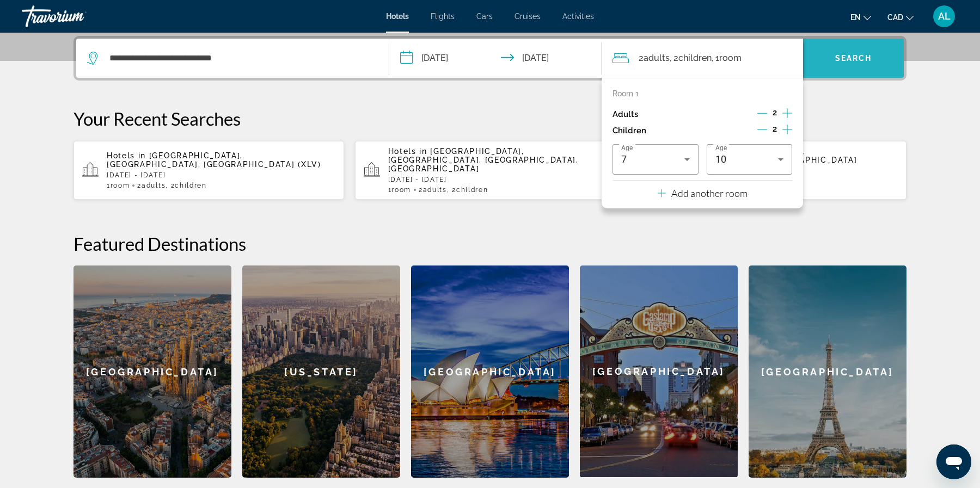
click at [865, 59] on span "Search" at bounding box center [853, 58] width 37 height 9
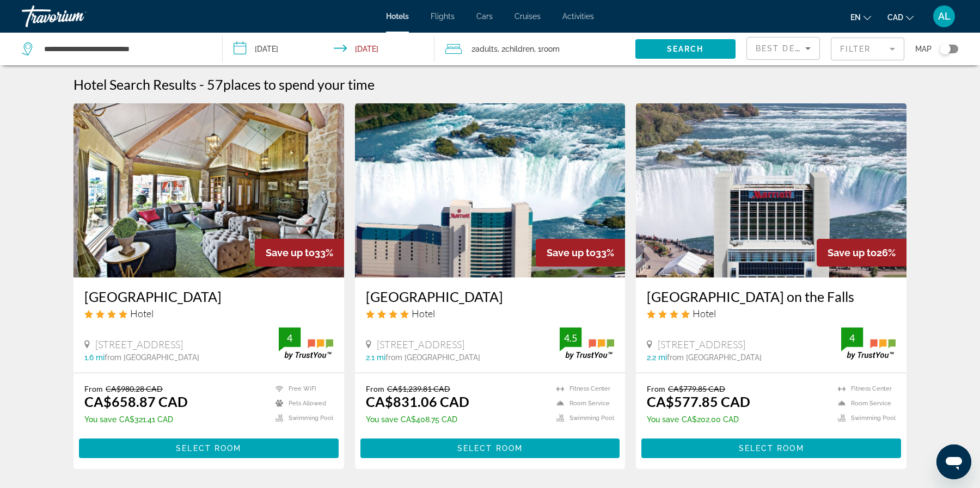
click at [778, 212] on img "Main content" at bounding box center [771, 190] width 271 height 174
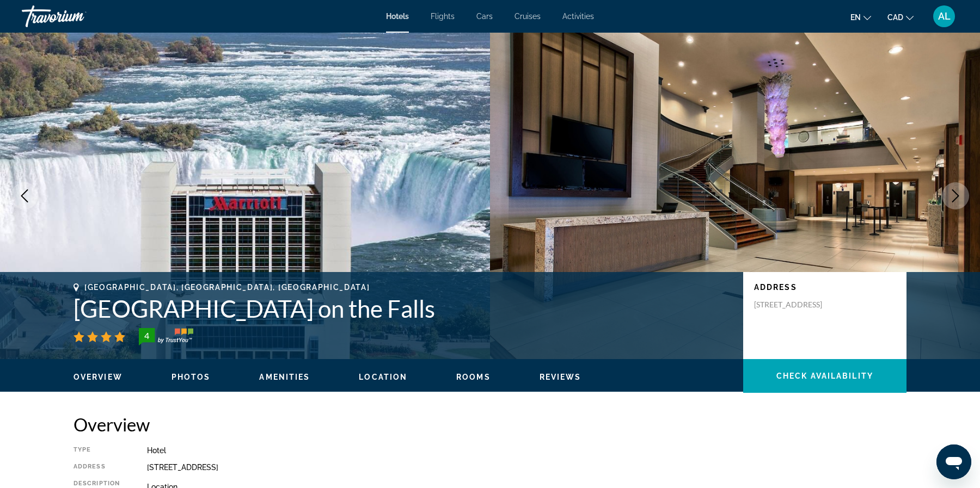
drag, startPoint x: 430, startPoint y: 315, endPoint x: 78, endPoint y: 312, distance: 352.2
click at [78, 312] on h1 "[GEOGRAPHIC_DATA] on the Falls" at bounding box center [402, 309] width 659 height 28
copy h1 "[GEOGRAPHIC_DATA] on the Falls"
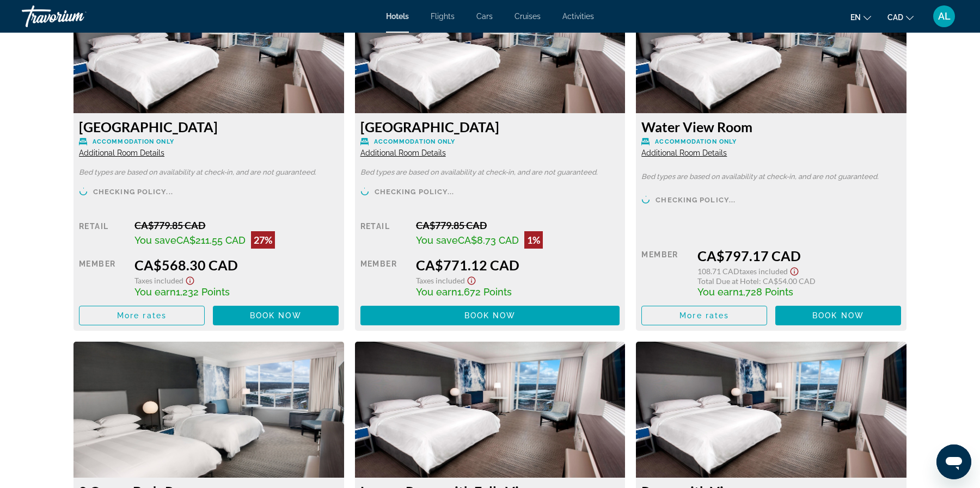
scroll to position [1565, 0]
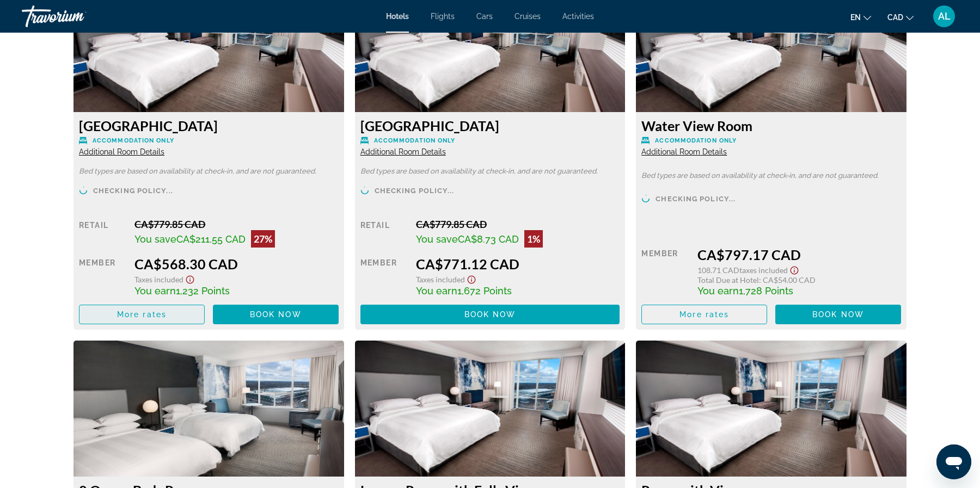
click at [174, 318] on span "Main content" at bounding box center [141, 315] width 125 height 26
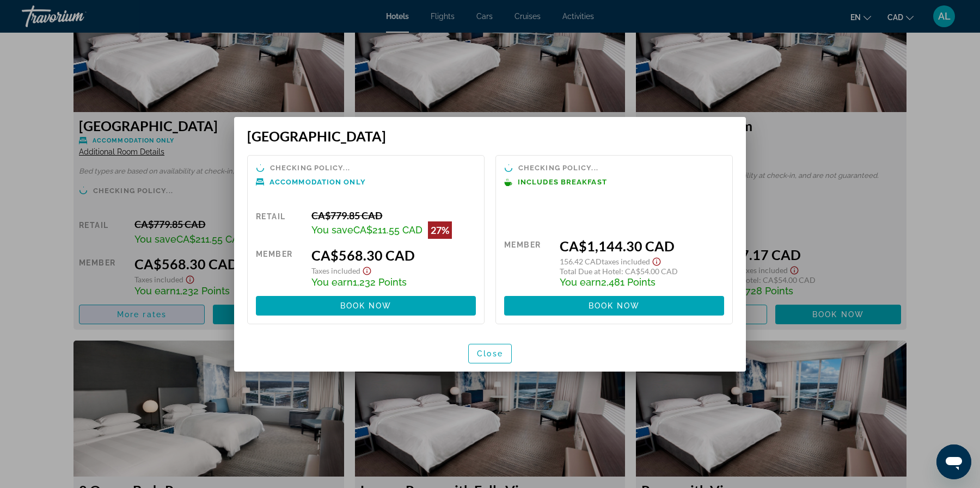
scroll to position [0, 0]
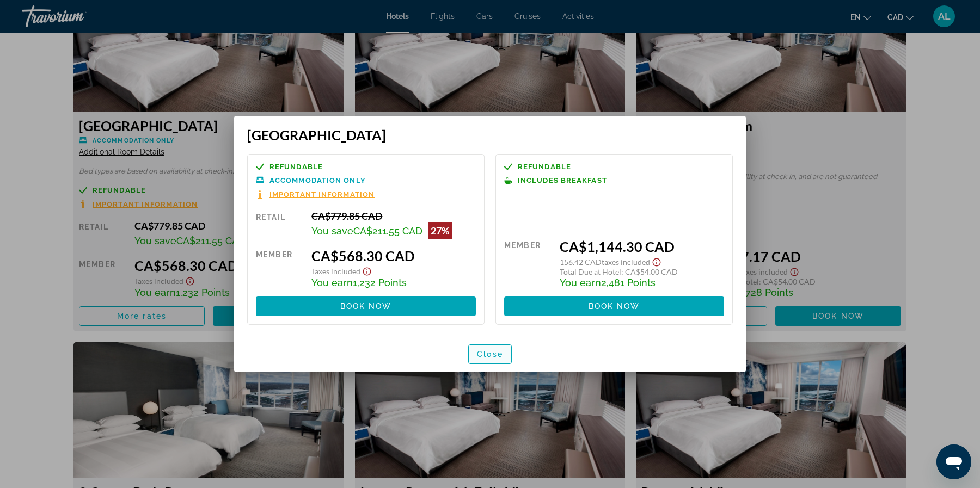
click at [486, 358] on span "Close" at bounding box center [490, 354] width 26 height 9
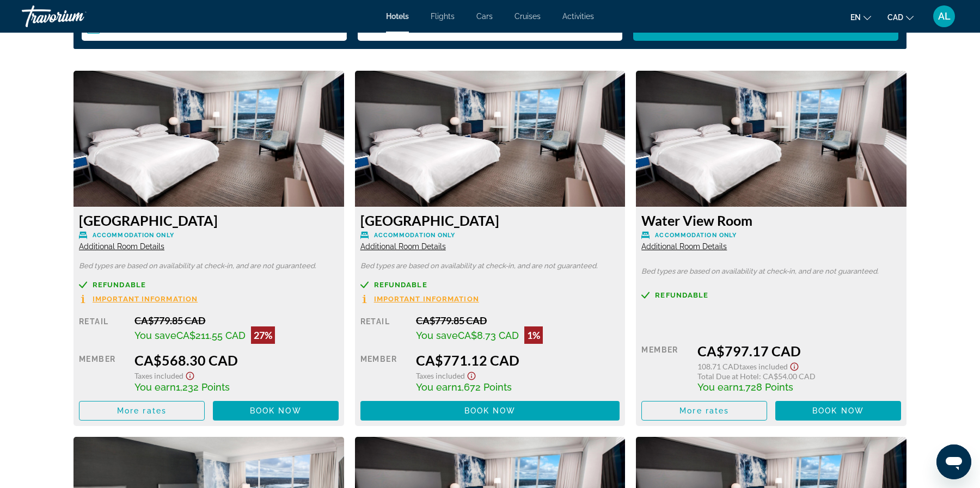
scroll to position [1461, 0]
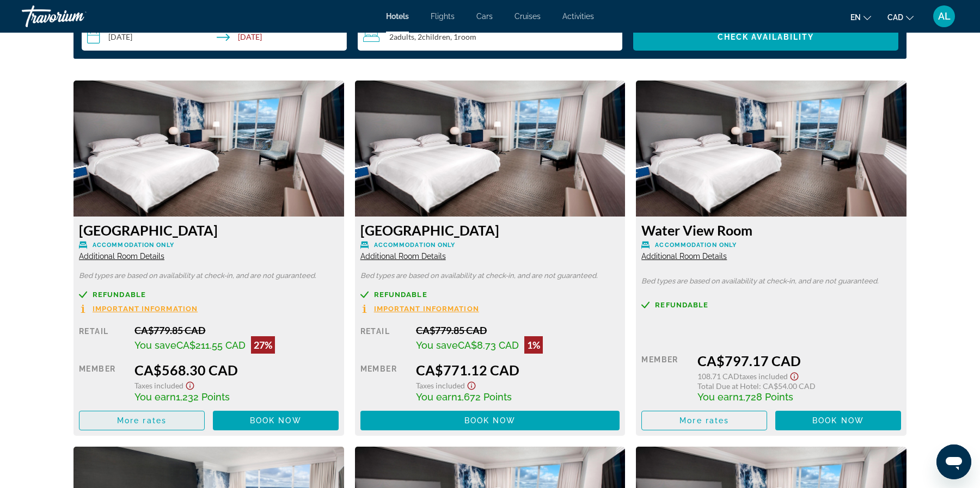
click at [175, 421] on span "Main content" at bounding box center [141, 421] width 125 height 26
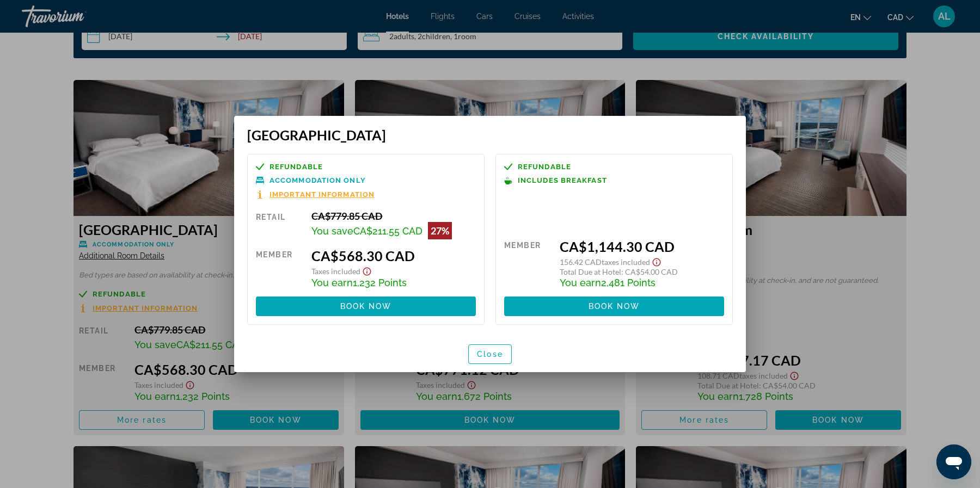
click at [8, 257] on div at bounding box center [490, 244] width 980 height 488
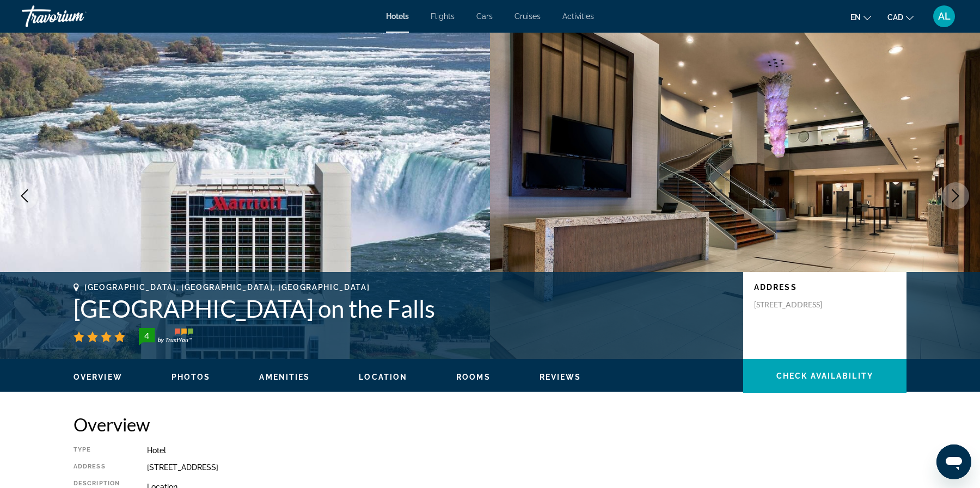
click at [395, 21] on span "Hotels" at bounding box center [397, 16] width 23 height 9
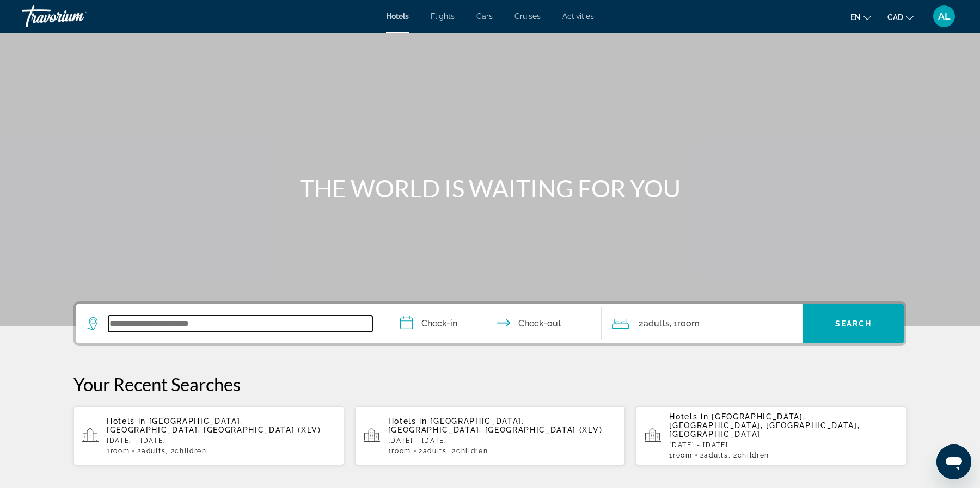
click at [165, 324] on input "Search widget" at bounding box center [240, 324] width 264 height 16
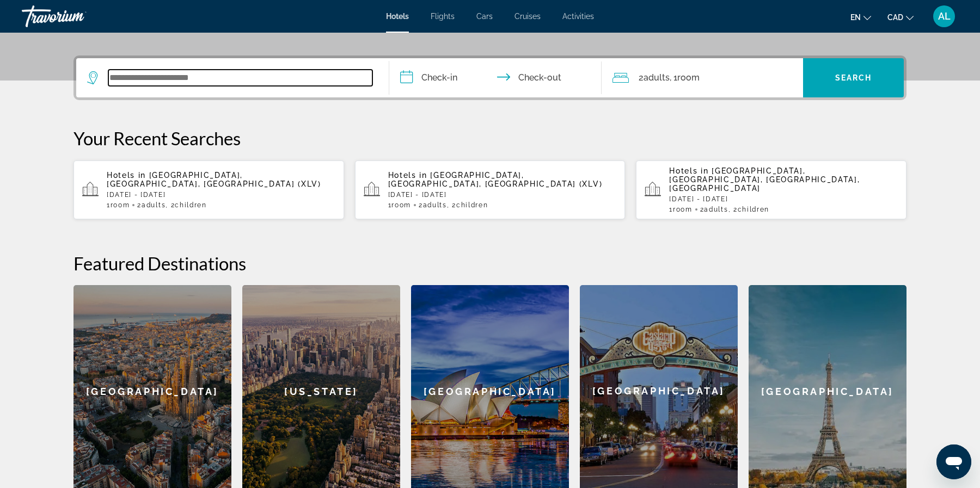
scroll to position [266, 0]
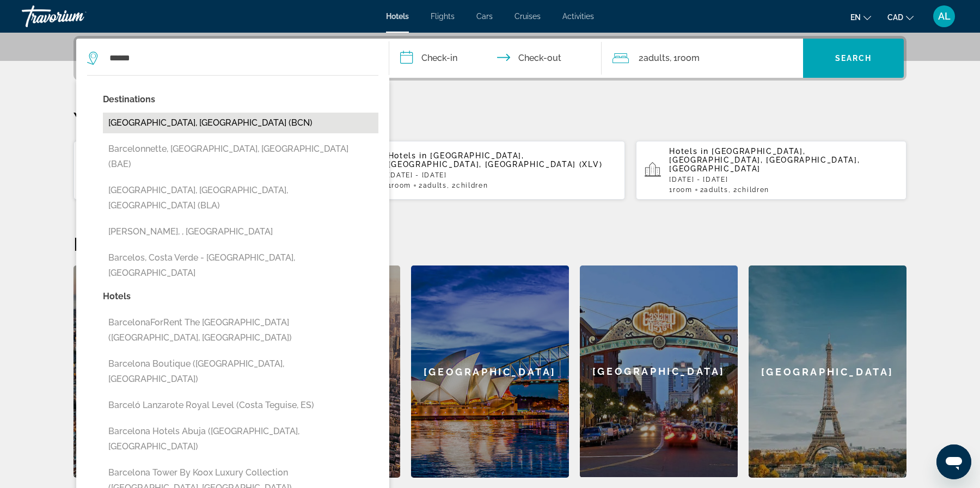
click at [171, 122] on button "[GEOGRAPHIC_DATA], [GEOGRAPHIC_DATA] (BCN)" at bounding box center [240, 123] width 275 height 21
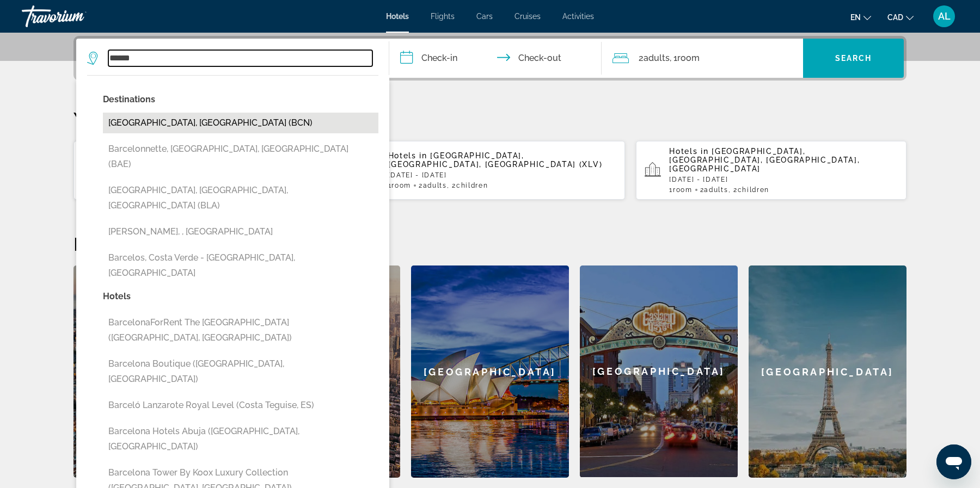
type input "**********"
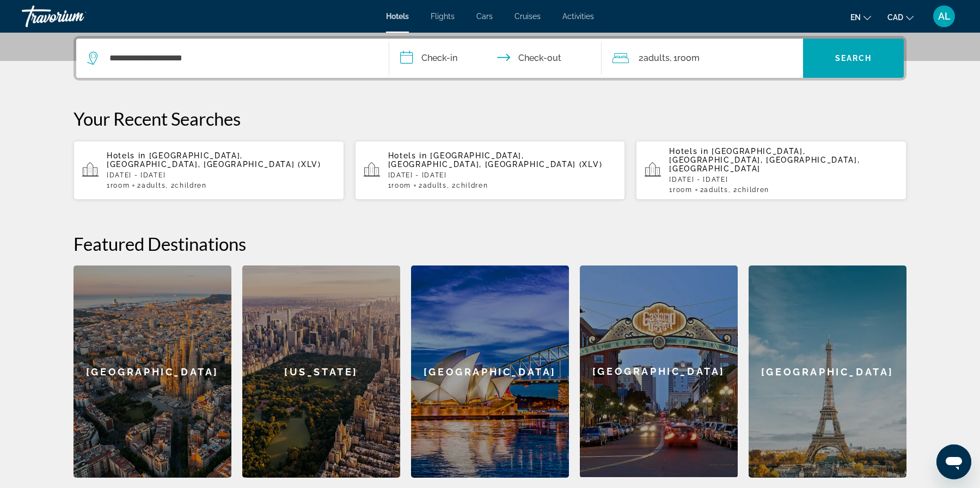
click at [442, 59] on input "**********" at bounding box center [497, 60] width 217 height 42
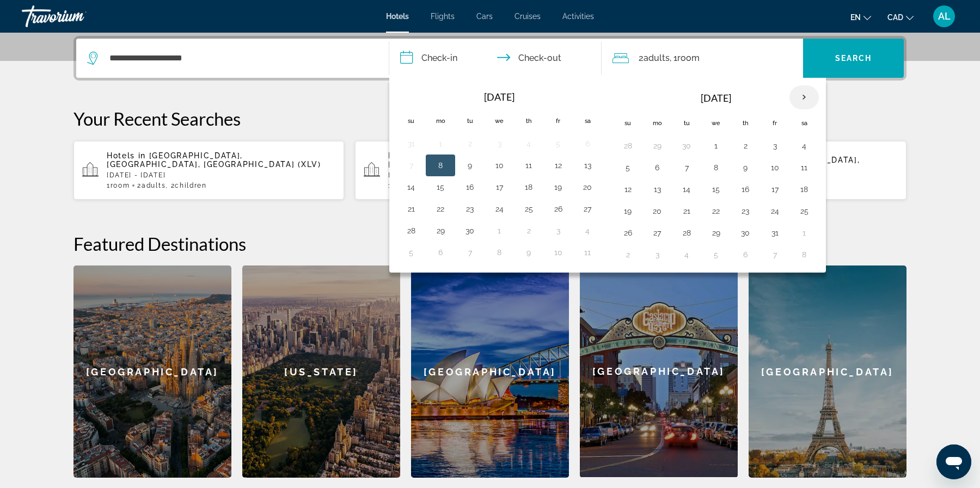
click at [805, 93] on th "Next month" at bounding box center [803, 97] width 29 height 24
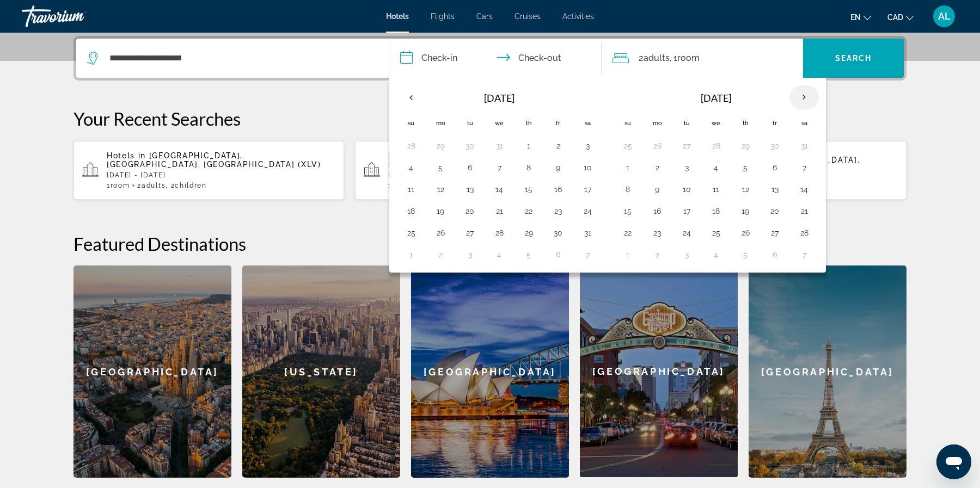
click at [805, 93] on th "Next month" at bounding box center [803, 97] width 29 height 24
click at [625, 228] on button "28" at bounding box center [627, 232] width 17 height 15
click at [808, 236] on button "4" at bounding box center [803, 232] width 17 height 15
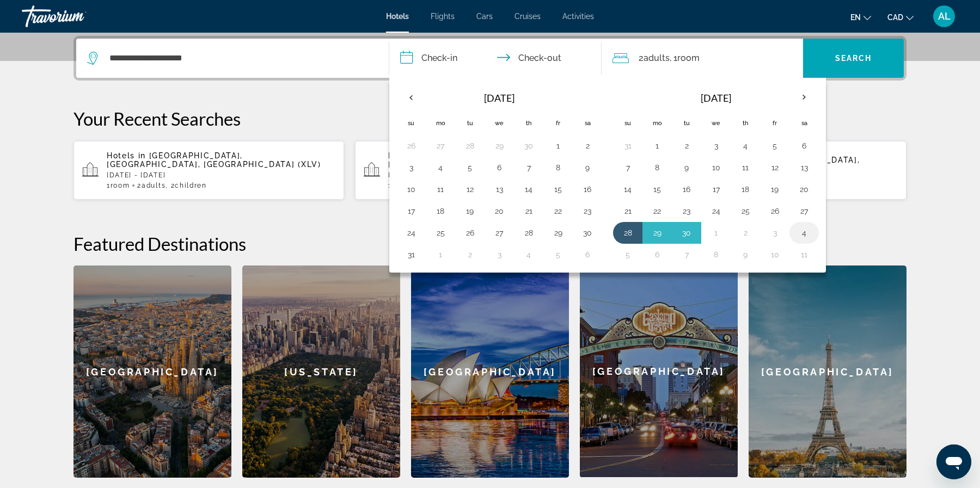
type input "**********"
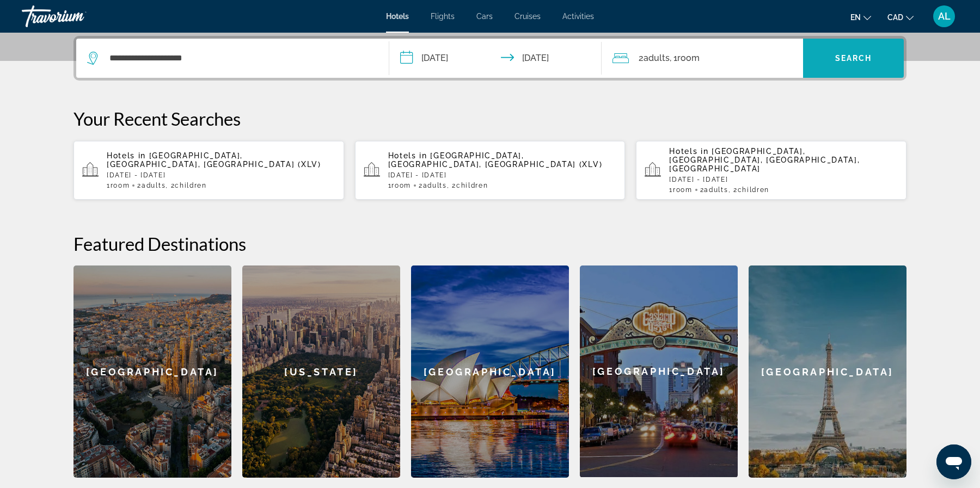
click at [831, 67] on span "Search widget" at bounding box center [853, 58] width 101 height 26
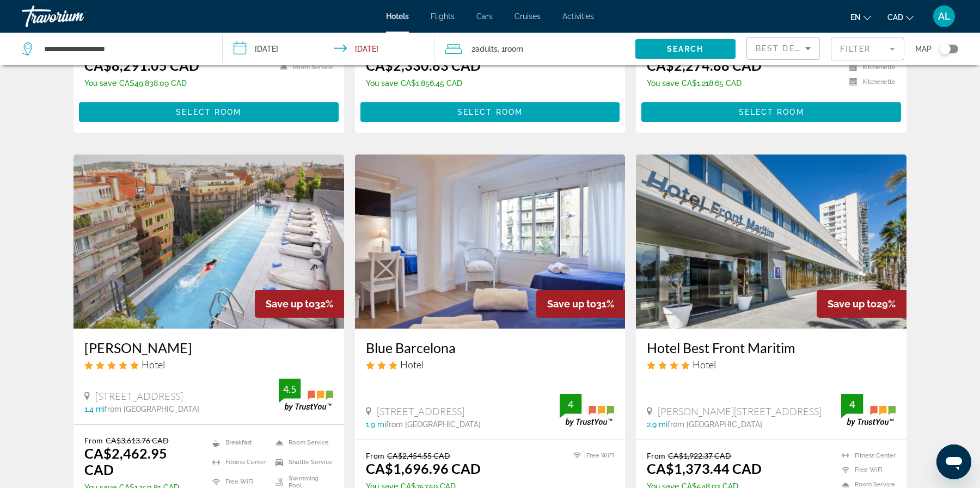
scroll to position [332, 0]
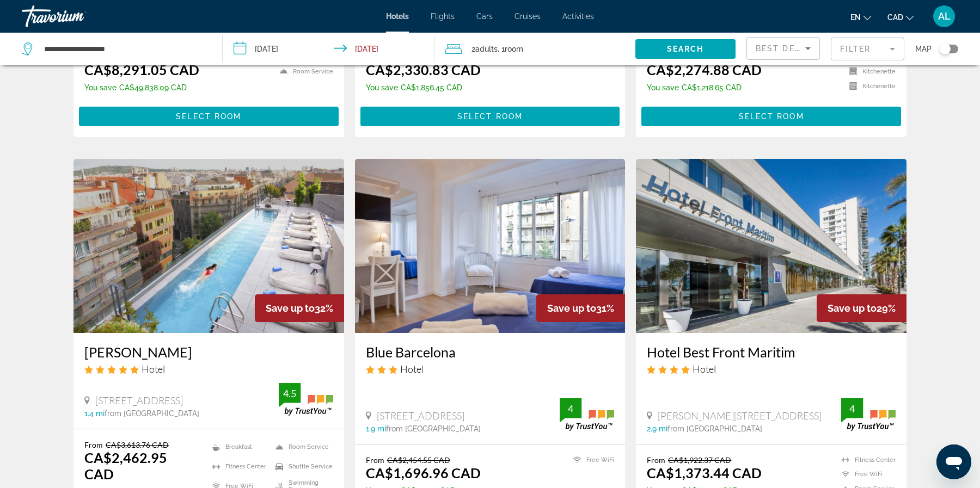
click at [734, 252] on img "Main content" at bounding box center [771, 246] width 271 height 174
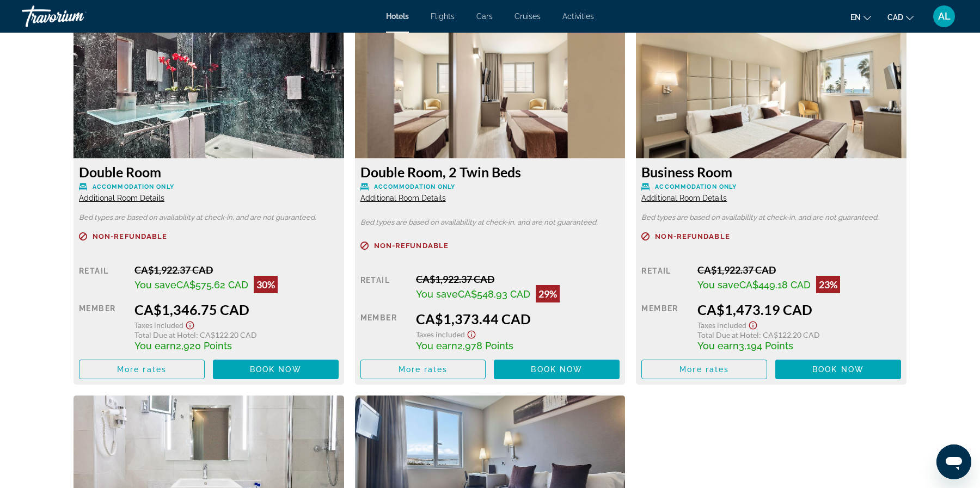
scroll to position [1492, 0]
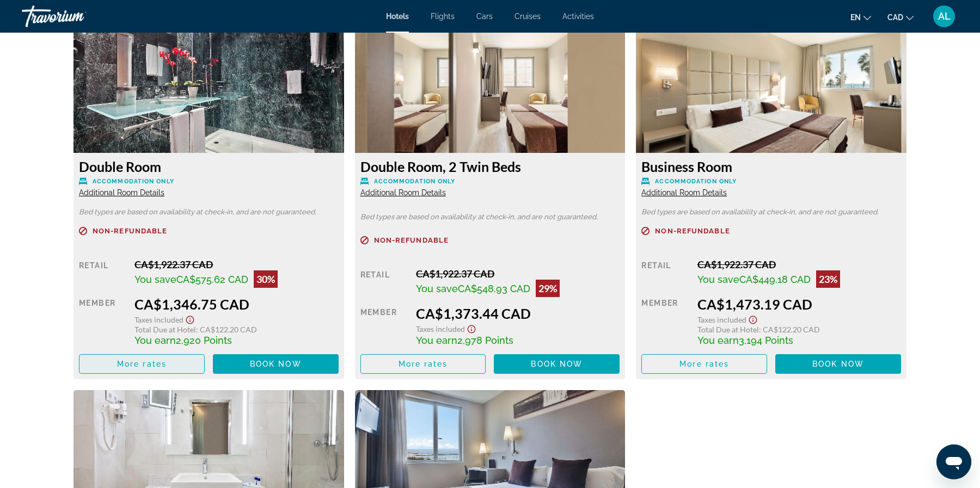
click at [130, 360] on span "More rates" at bounding box center [142, 364] width 50 height 9
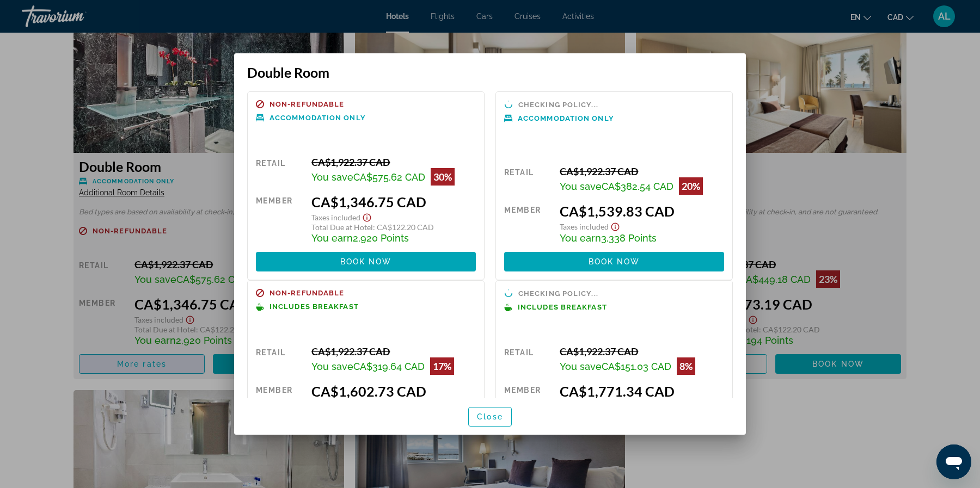
scroll to position [0, 0]
click at [503, 420] on span "button" at bounding box center [490, 417] width 42 height 26
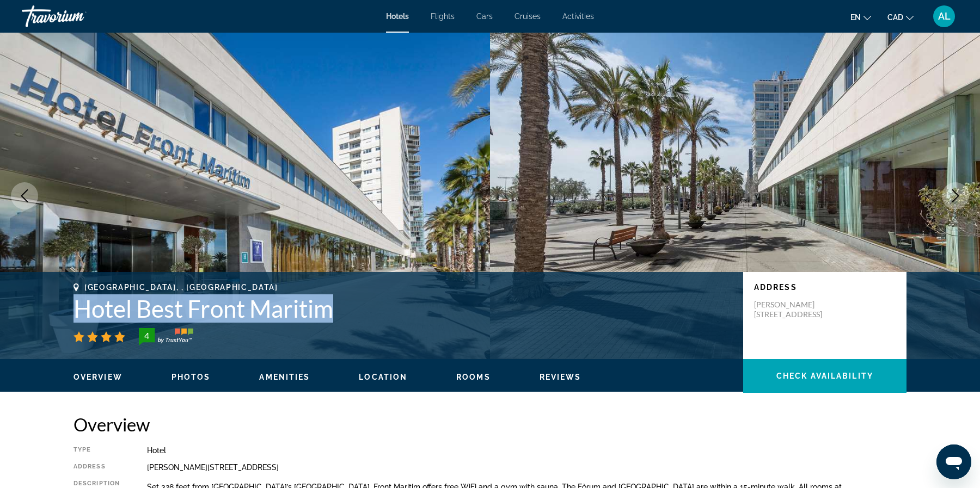
drag, startPoint x: 345, startPoint y: 307, endPoint x: 79, endPoint y: 310, distance: 265.7
click at [79, 310] on h1 "Hotel Best Front Maritim" at bounding box center [402, 309] width 659 height 28
copy h1 "Hotel Best Front Maritim"
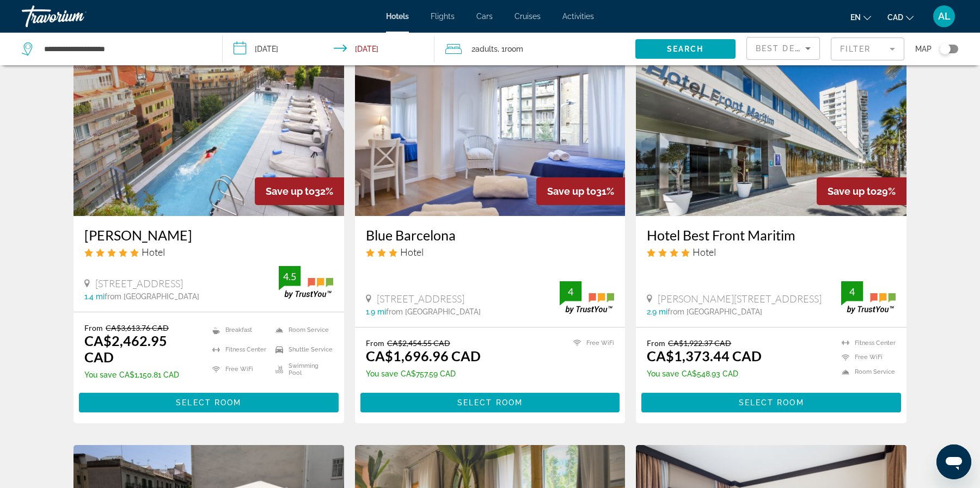
scroll to position [452, 0]
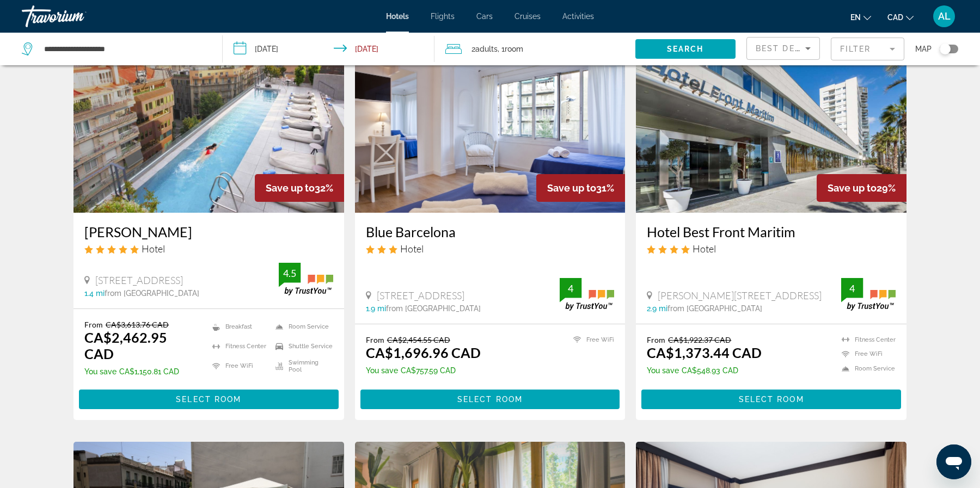
click at [449, 182] on img "Main content" at bounding box center [490, 126] width 271 height 174
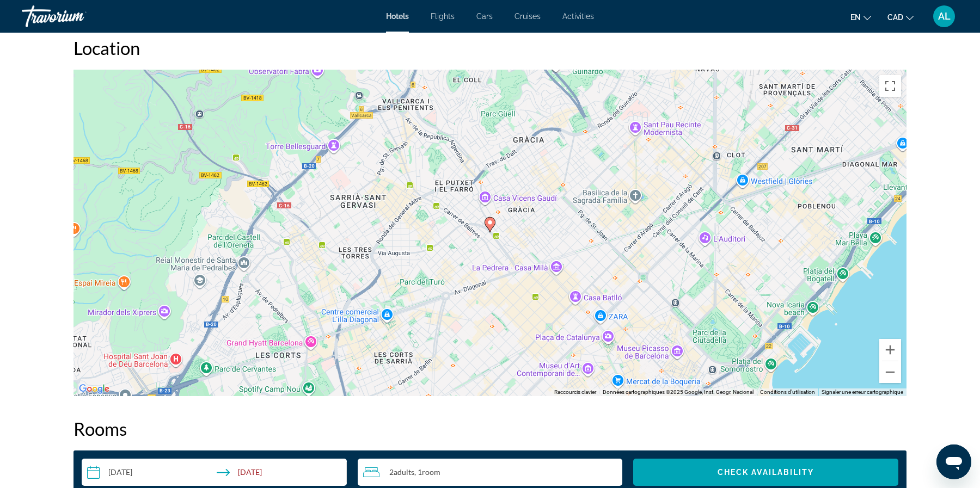
scroll to position [1027, 0]
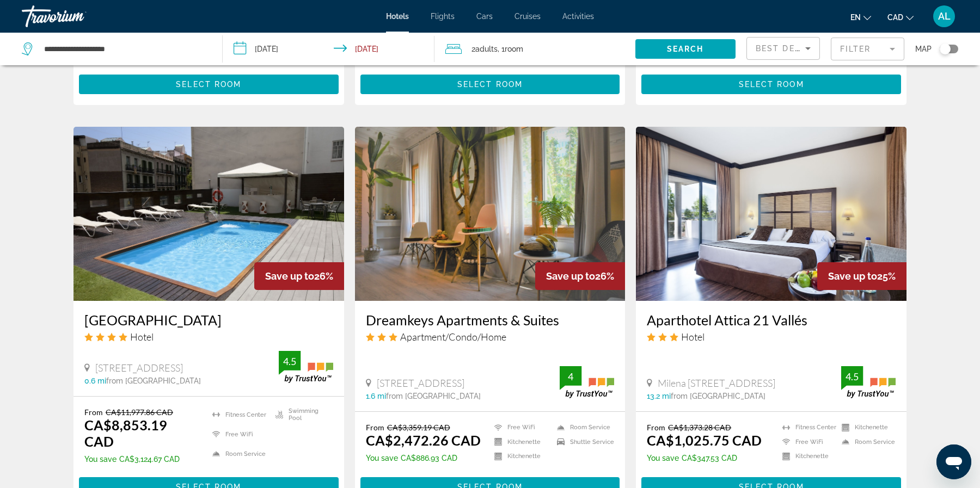
scroll to position [783, 0]
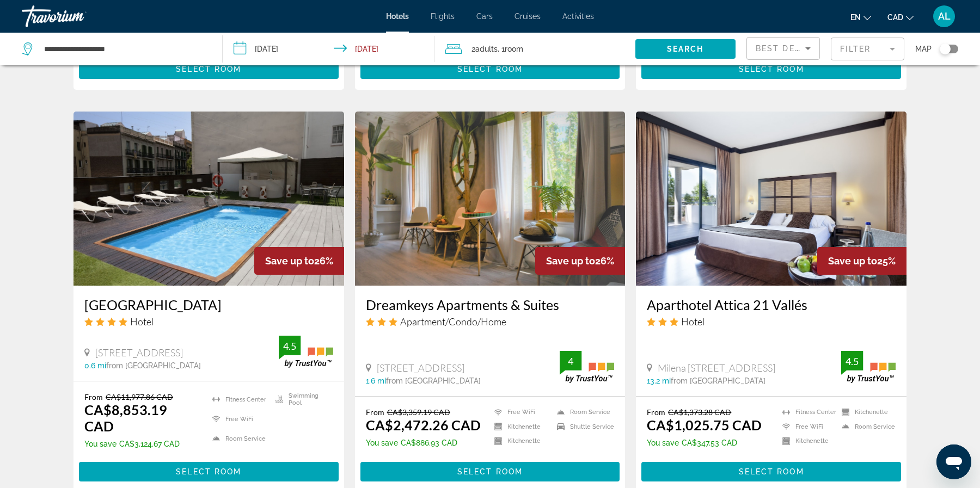
click at [740, 243] on img "Main content" at bounding box center [771, 199] width 271 height 174
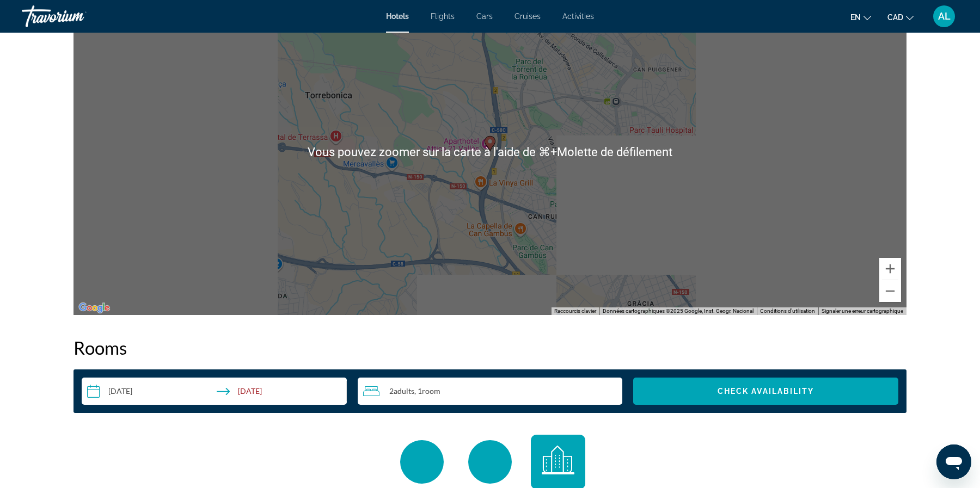
scroll to position [1135, 0]
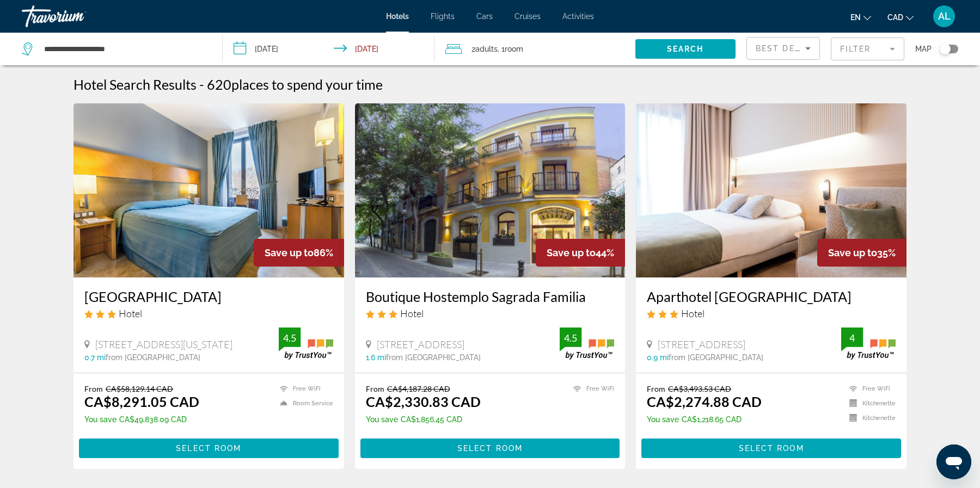
click at [397, 19] on span "Hotels" at bounding box center [397, 16] width 23 height 9
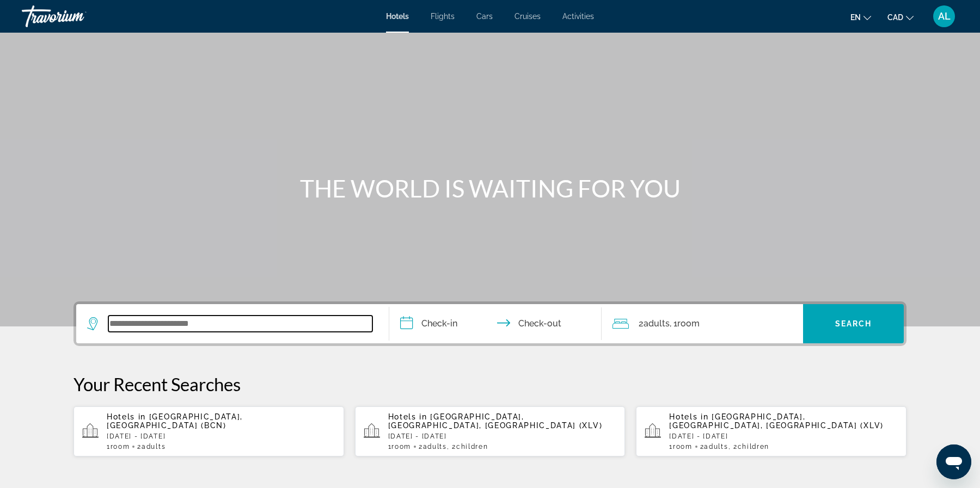
click at [207, 327] on input "Search widget" at bounding box center [240, 324] width 264 height 16
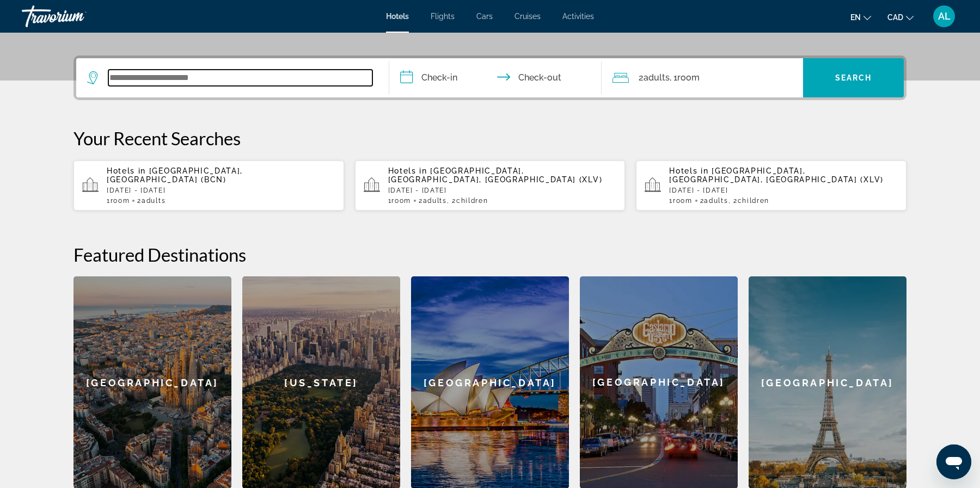
scroll to position [266, 0]
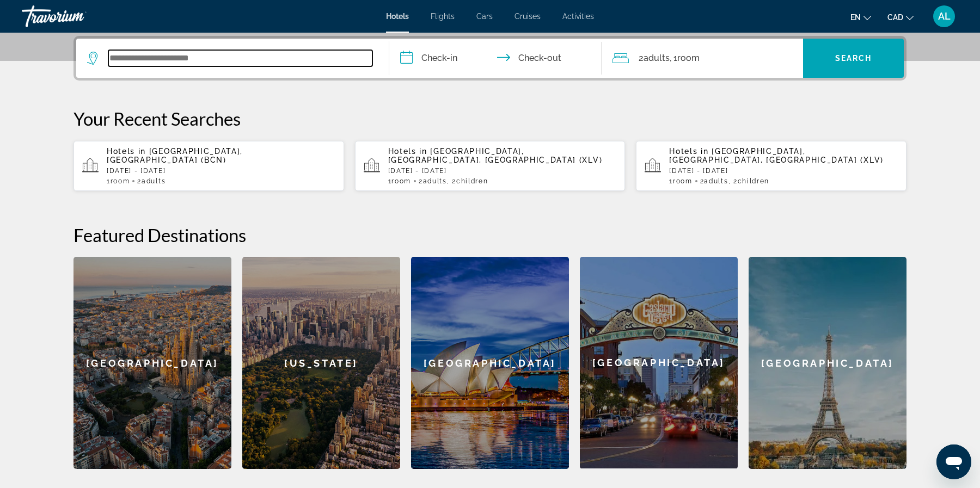
click at [149, 57] on input "Search widget" at bounding box center [240, 58] width 264 height 16
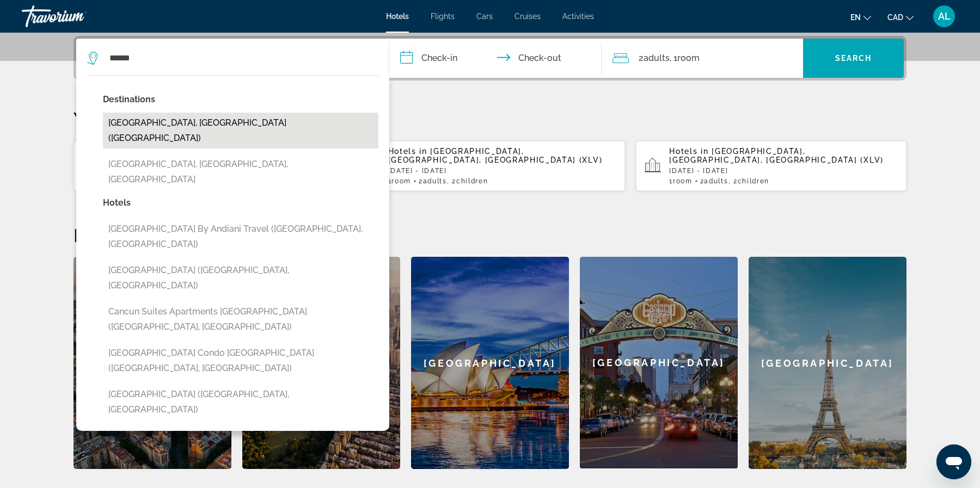
click at [159, 119] on button "[GEOGRAPHIC_DATA], [GEOGRAPHIC_DATA] ([GEOGRAPHIC_DATA])" at bounding box center [240, 131] width 275 height 36
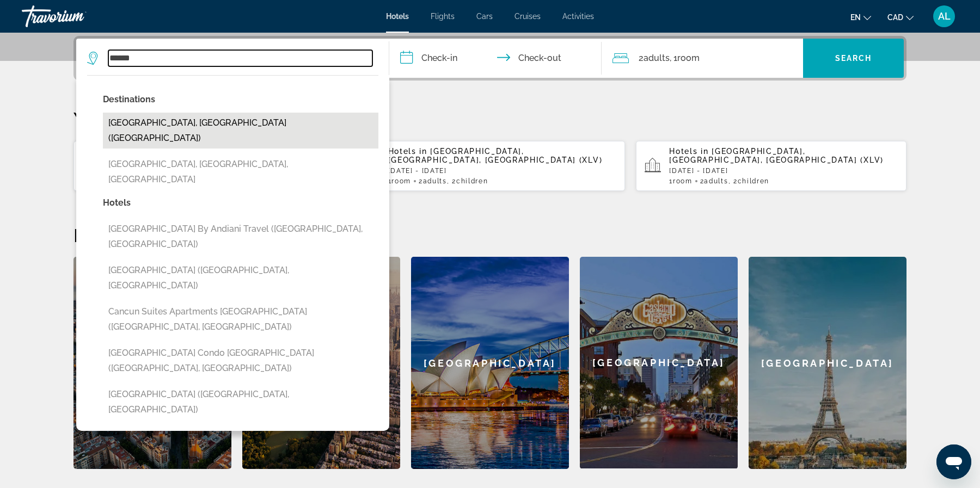
type input "**********"
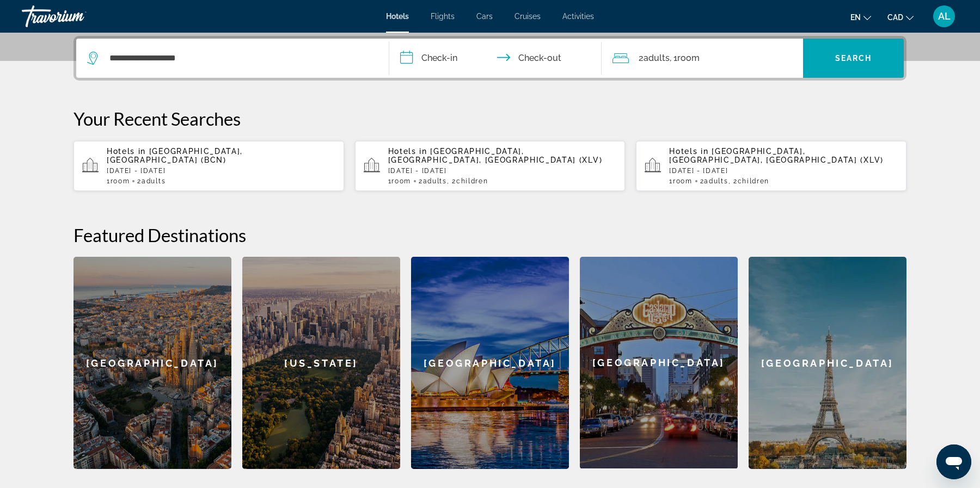
click at [438, 59] on input "**********" at bounding box center [497, 60] width 217 height 42
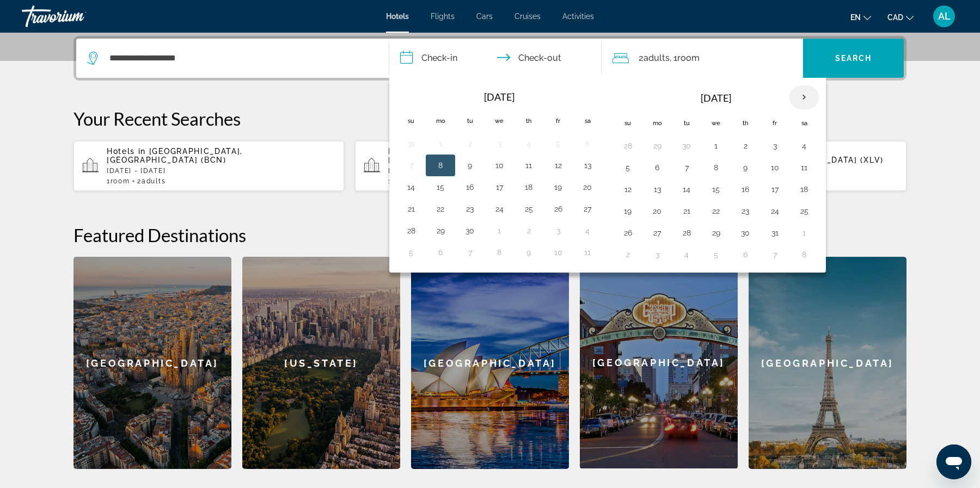
click at [812, 100] on th "Next month" at bounding box center [803, 97] width 29 height 24
click at [627, 210] on button "18" at bounding box center [627, 211] width 17 height 15
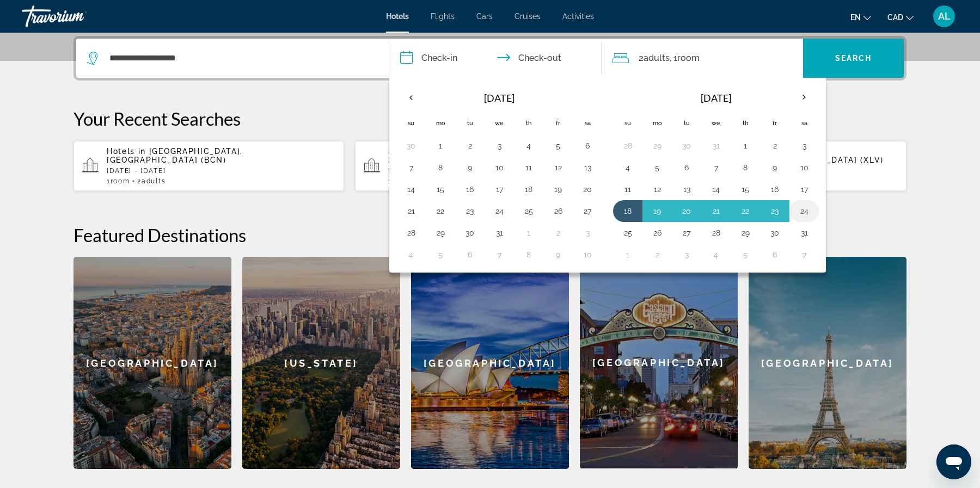
click at [811, 211] on button "24" at bounding box center [803, 211] width 17 height 15
type input "**********"
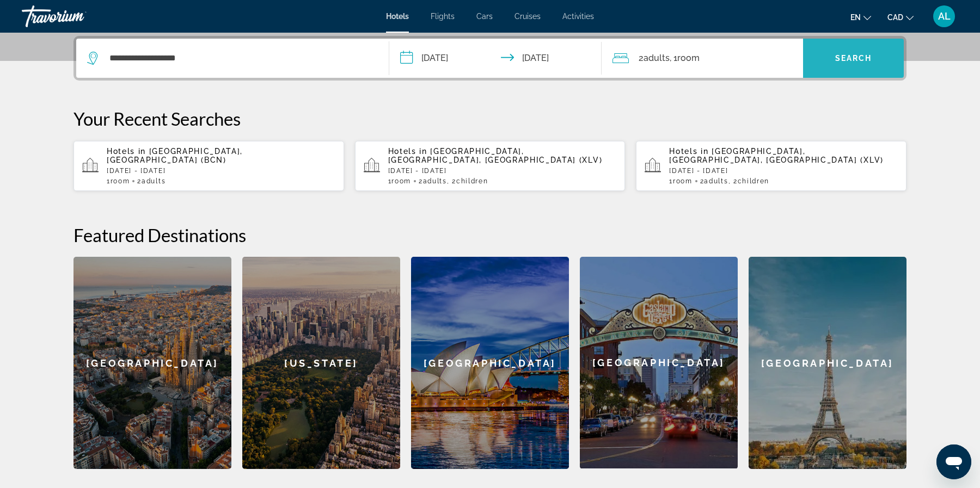
click at [869, 65] on span "Search widget" at bounding box center [853, 58] width 101 height 26
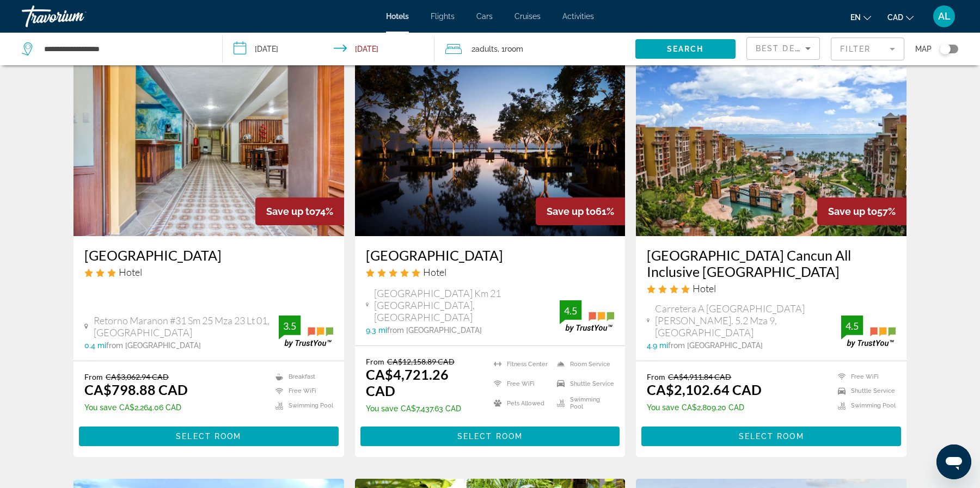
scroll to position [48, 0]
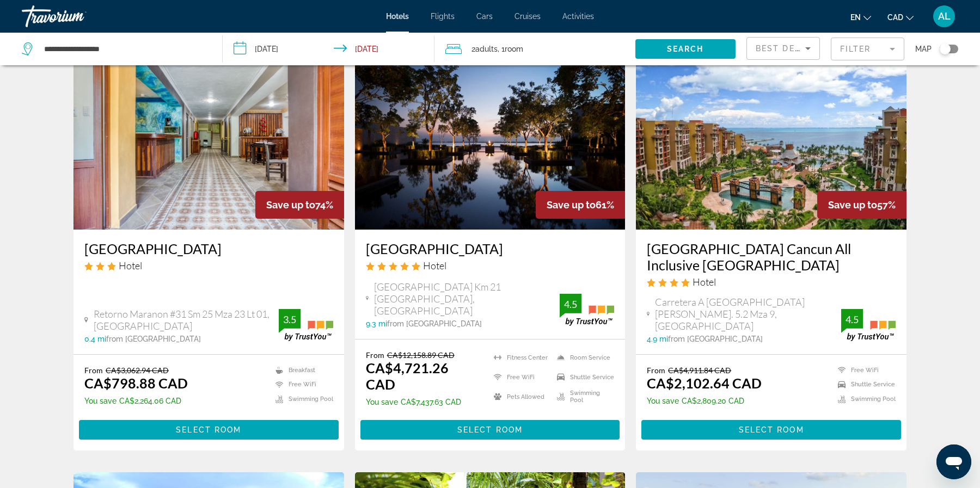
click at [756, 186] on img "Main content" at bounding box center [771, 143] width 271 height 174
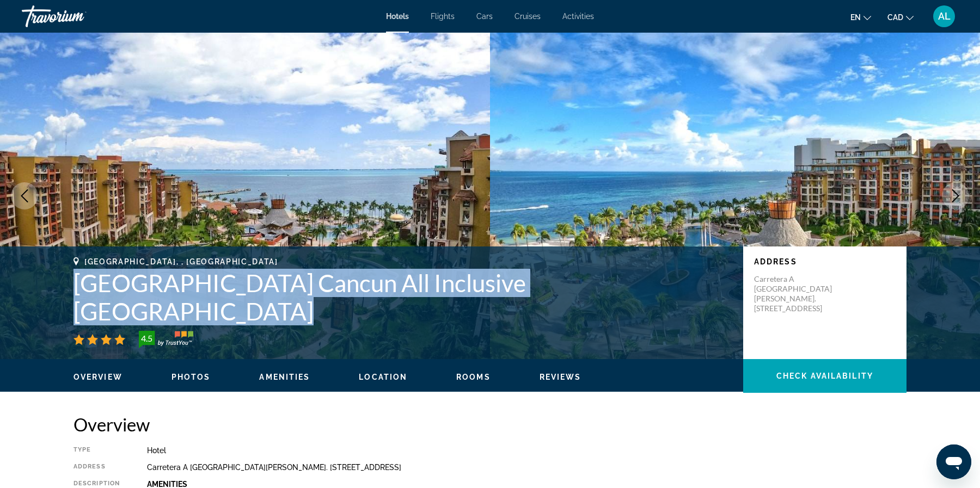
drag, startPoint x: 667, startPoint y: 318, endPoint x: 78, endPoint y: 314, distance: 589.0
click at [78, 314] on h1 "[GEOGRAPHIC_DATA] Cancun All Inclusive [GEOGRAPHIC_DATA]" at bounding box center [402, 297] width 659 height 57
copy h1 "[GEOGRAPHIC_DATA] Cancun All Inclusive [GEOGRAPHIC_DATA]"
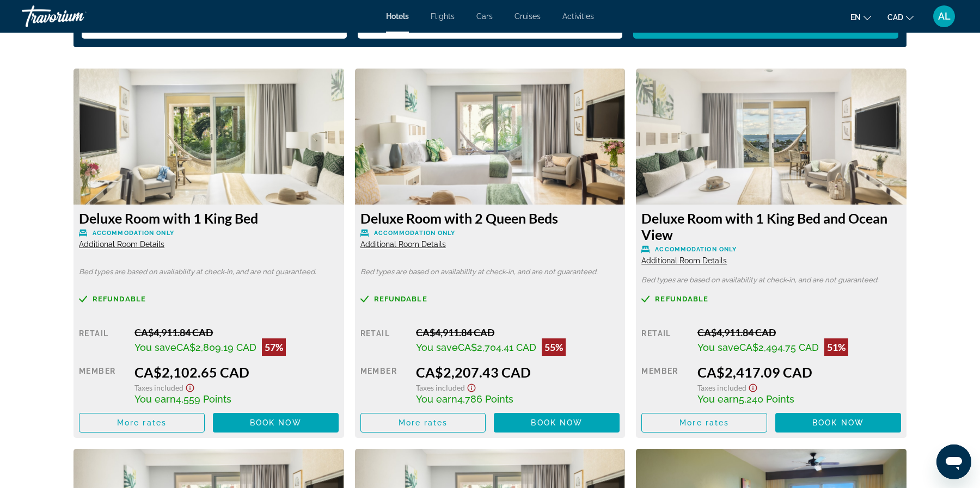
scroll to position [1475, 0]
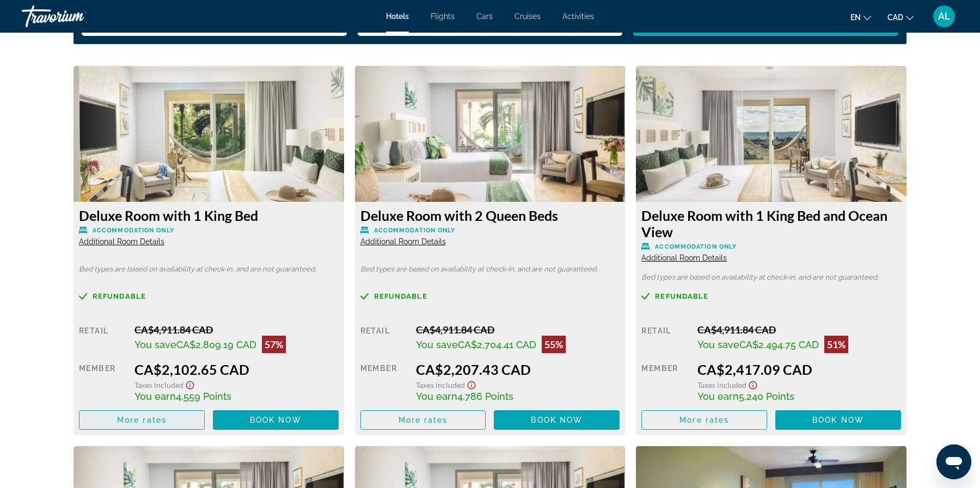
click at [162, 424] on span "More rates" at bounding box center [142, 420] width 50 height 9
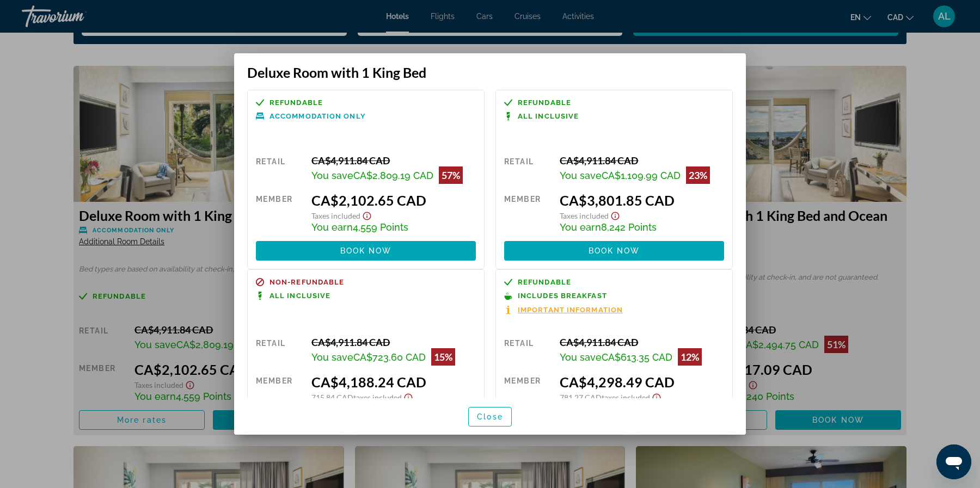
scroll to position [0, 0]
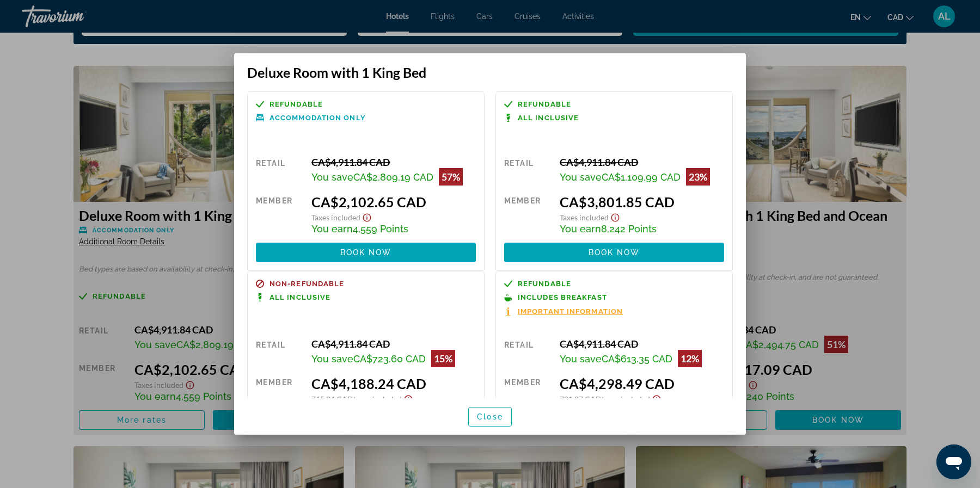
click at [29, 359] on div at bounding box center [490, 244] width 980 height 488
